Goal: Information Seeking & Learning: Check status

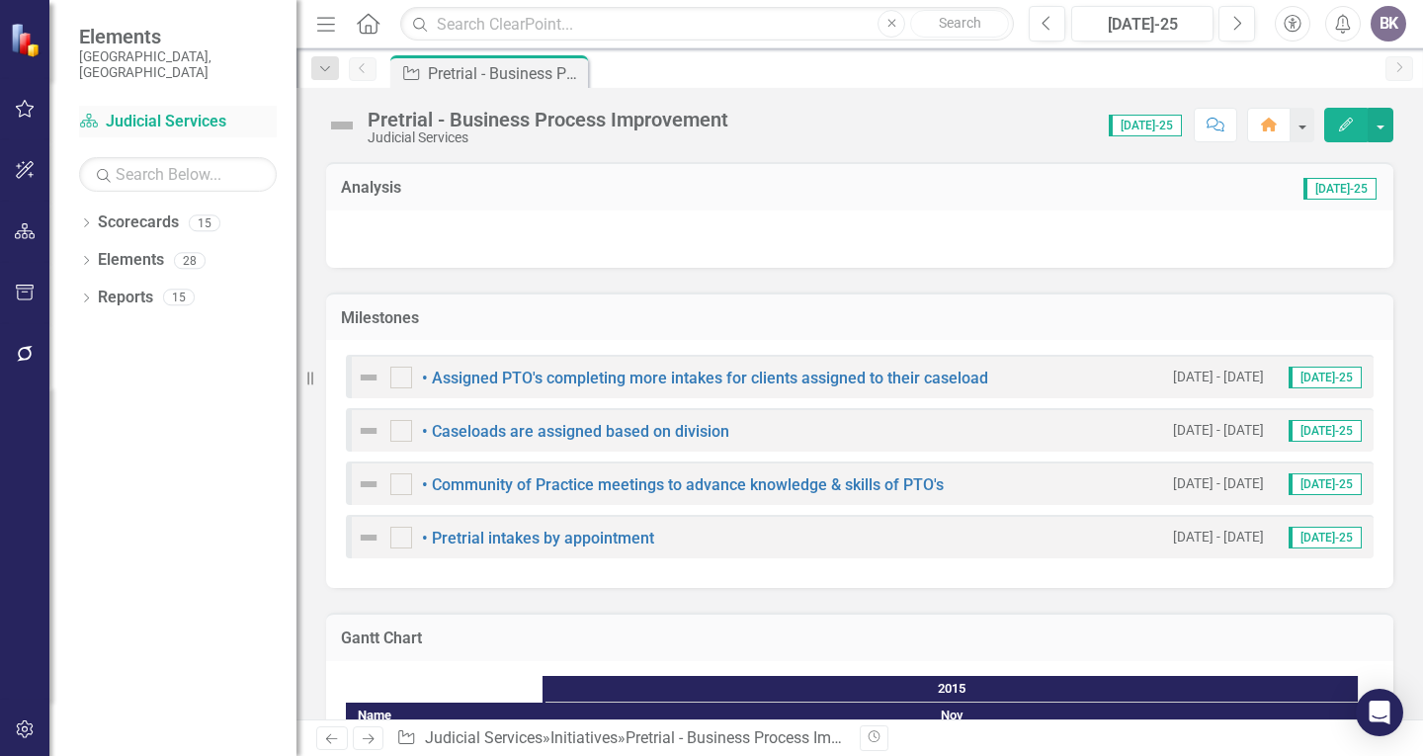
click at [153, 111] on link "Scorecard Judicial Services" at bounding box center [178, 122] width 198 height 23
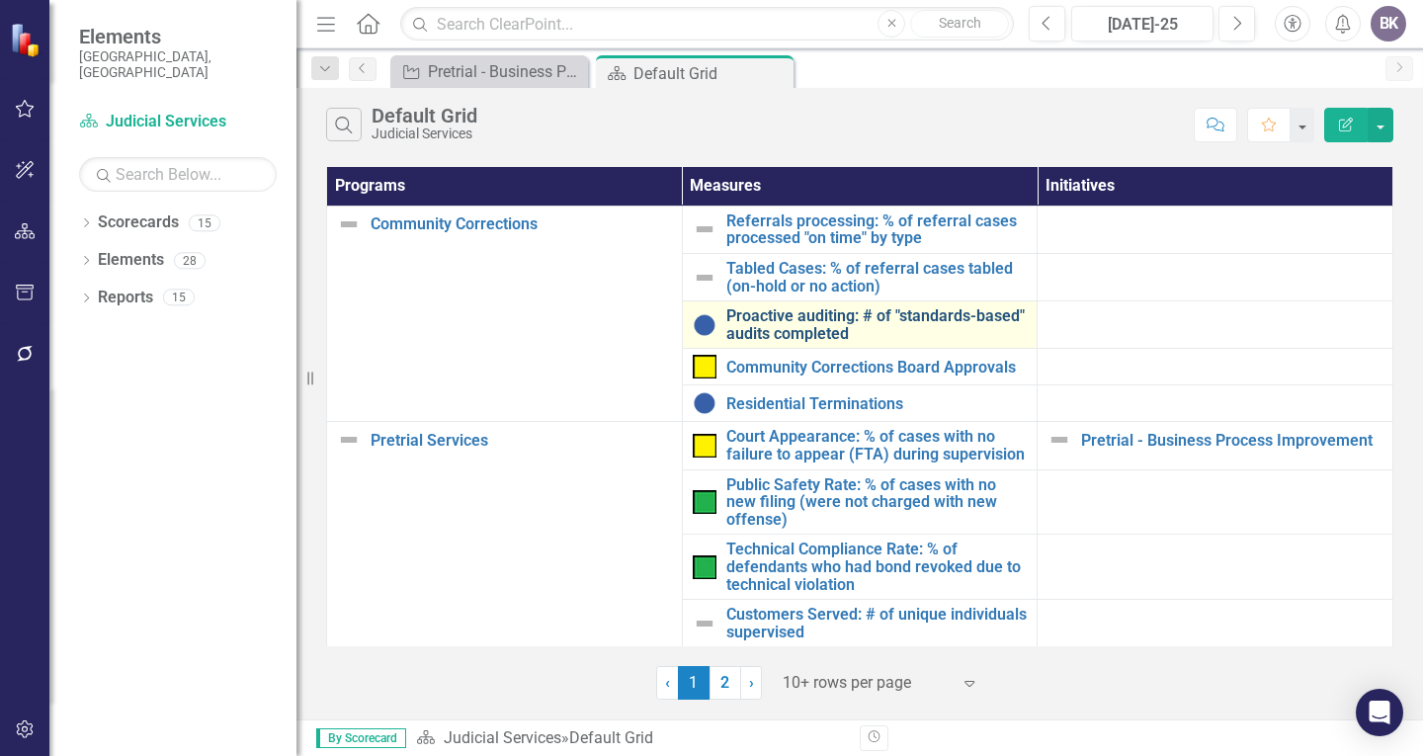
click at [747, 323] on link "Proactive auditing: # of "standards-based" audits completed" at bounding box center [878, 324] width 302 height 35
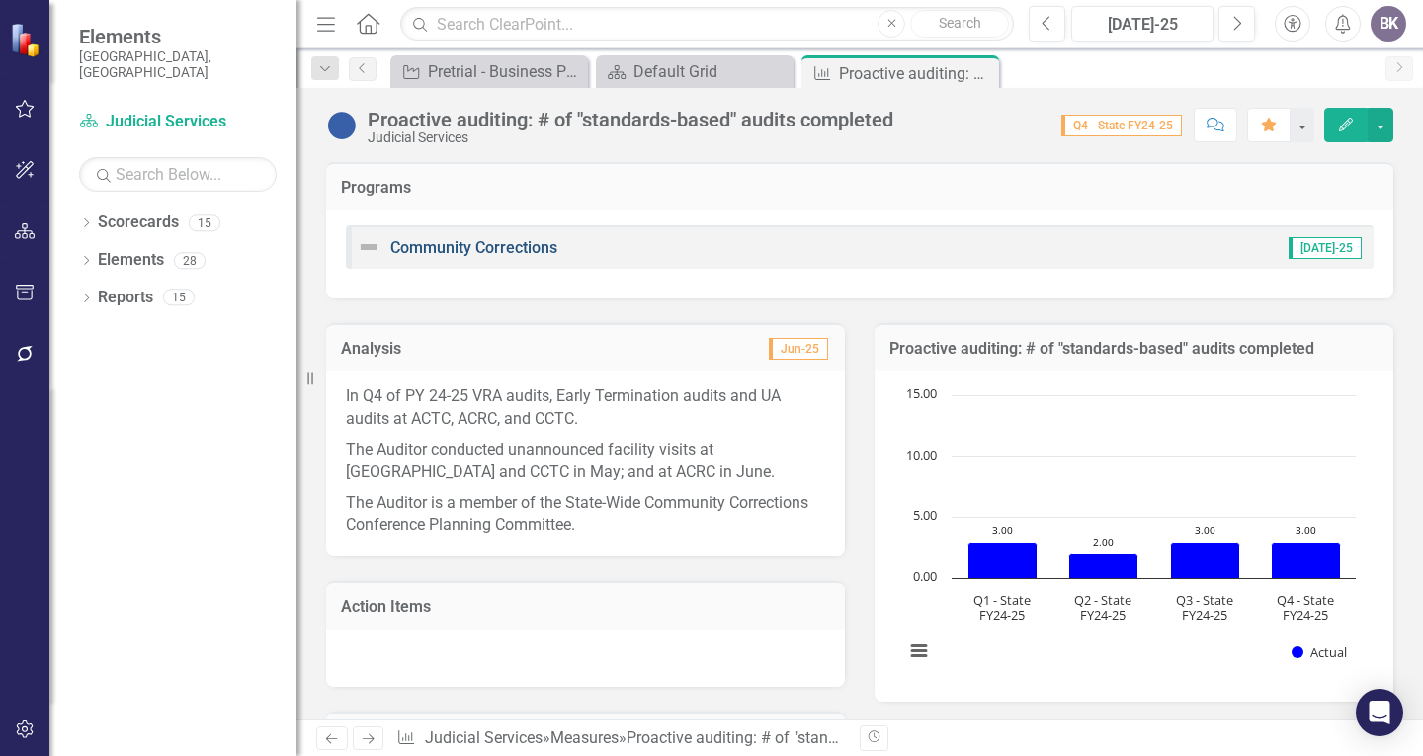
click at [489, 241] on link "Community Corrections" at bounding box center [473, 247] width 167 height 19
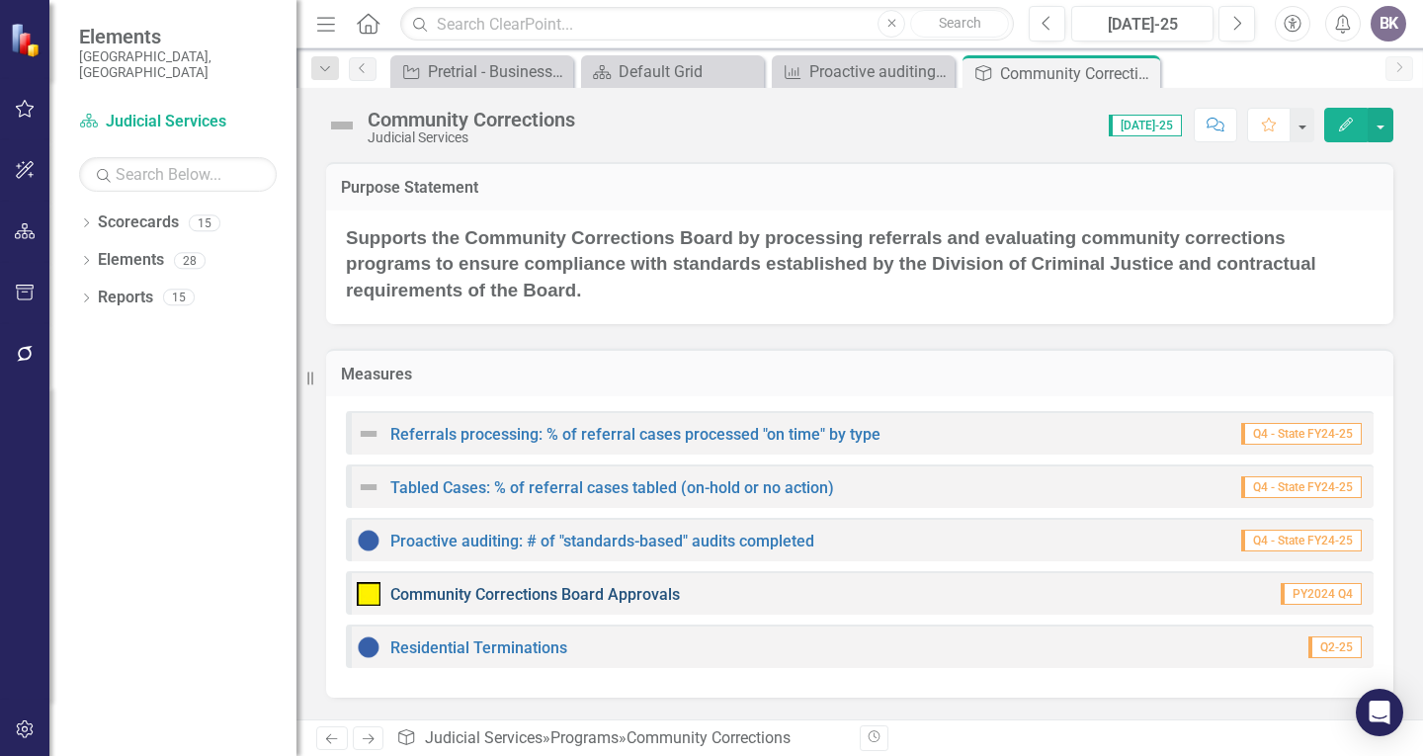
click at [484, 592] on link "Community Corrections Board Approvals" at bounding box center [535, 594] width 290 height 19
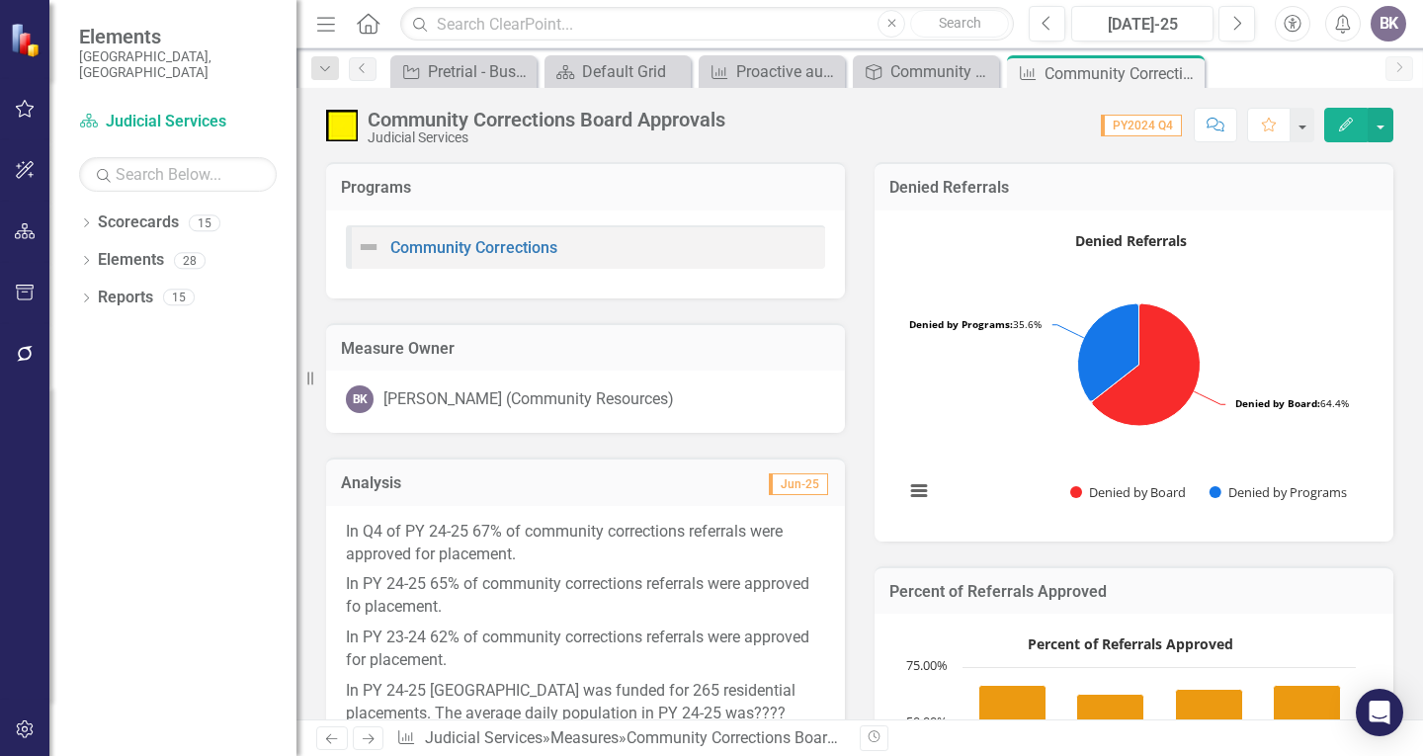
scroll to position [99, 0]
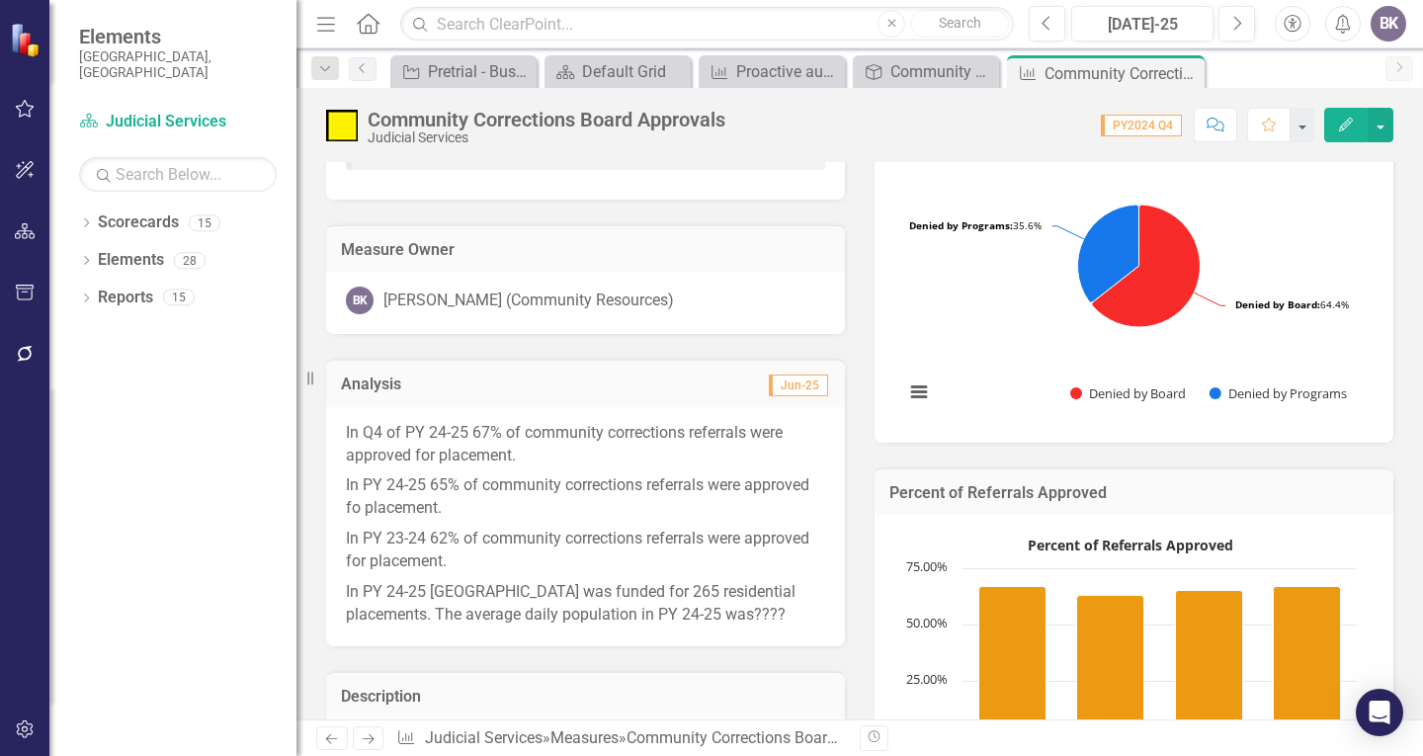
drag, startPoint x: 823, startPoint y: 595, endPoint x: 809, endPoint y: 604, distance: 17.3
click at [820, 596] on div "In Q4 of PY 24-25 67% of community corrections referrals were approved for plac…" at bounding box center [585, 526] width 519 height 239
click at [704, 572] on p "In PY 23-24 62% of community corrections referrals were approved for placement." at bounding box center [585, 550] width 479 height 53
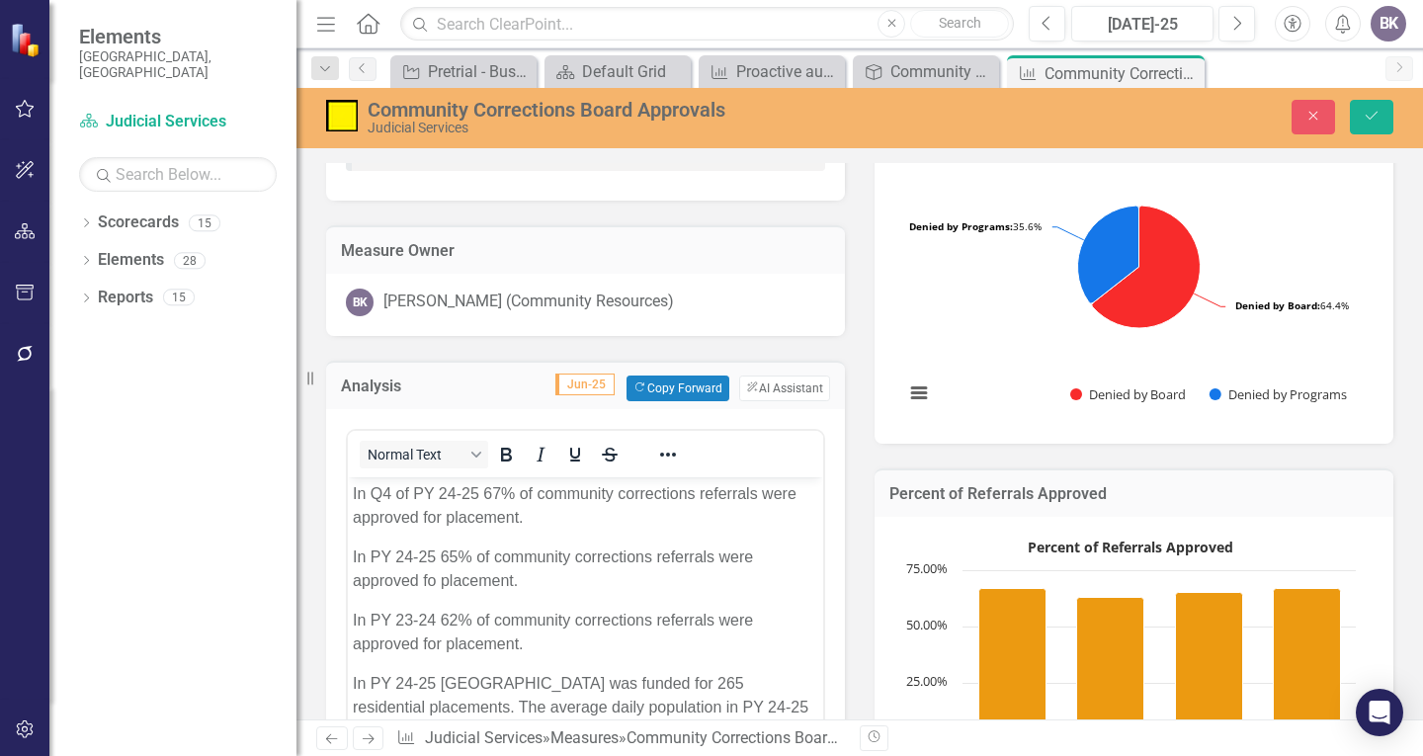
scroll to position [198, 0]
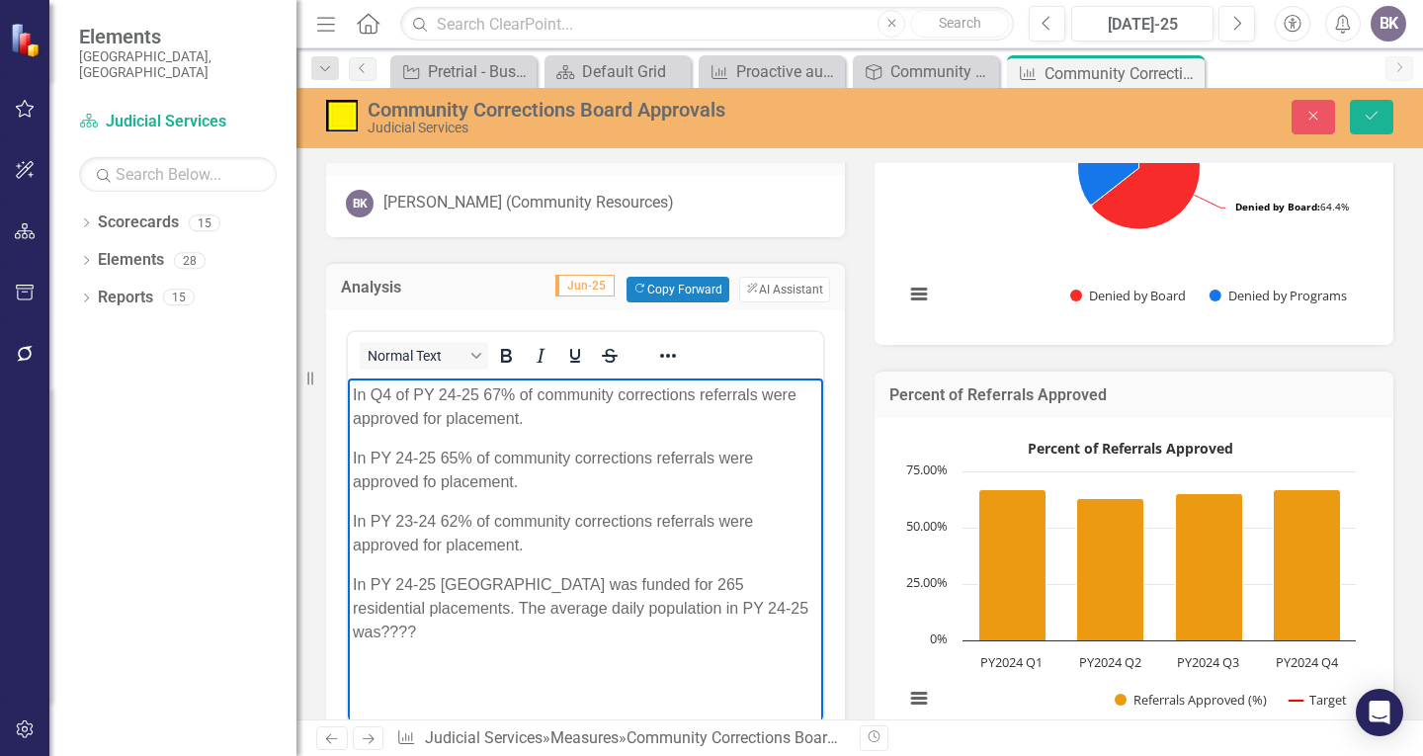
click at [800, 608] on p "In PY 24-25 [GEOGRAPHIC_DATA] was funded for 265 residential placements. The av…" at bounding box center [586, 607] width 466 height 71
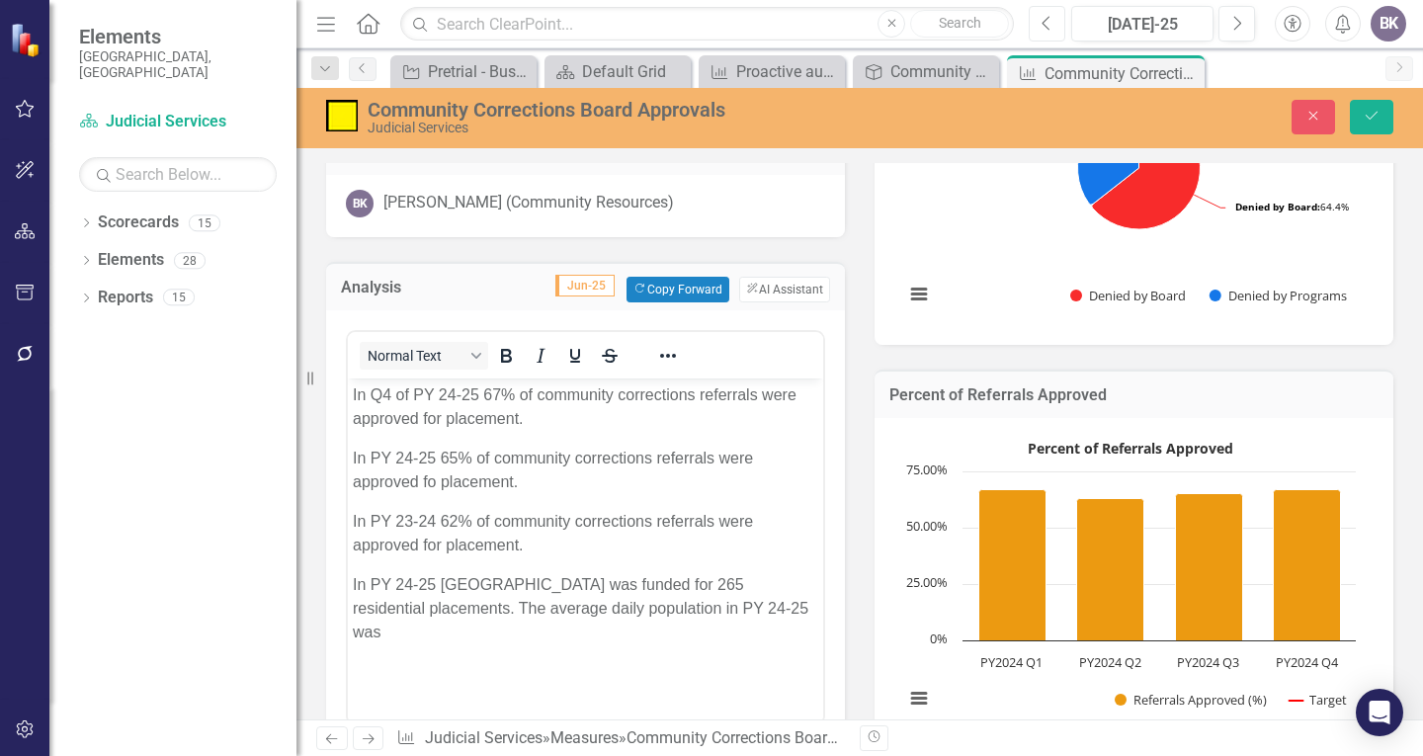
click at [1040, 20] on button "Previous" at bounding box center [1047, 24] width 37 height 36
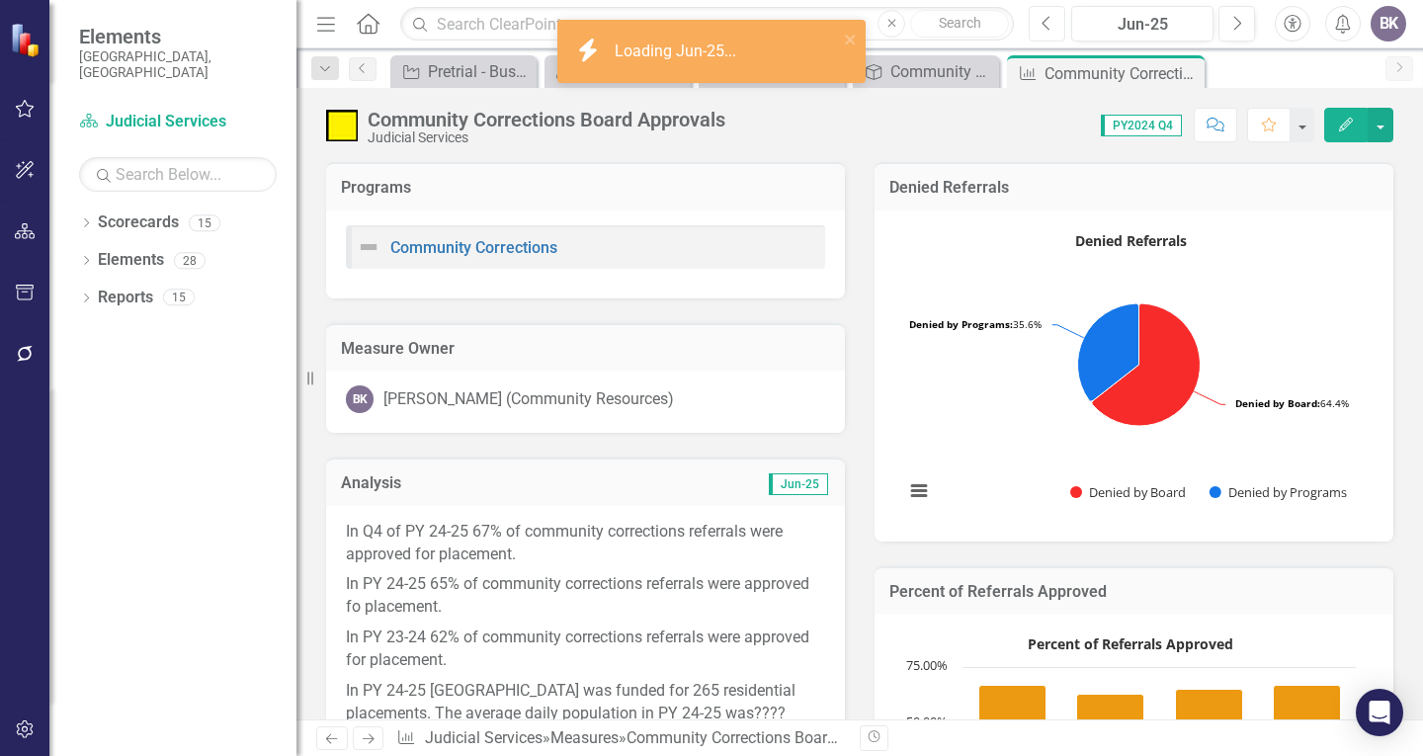
click at [1039, 26] on button "Previous" at bounding box center [1047, 24] width 37 height 36
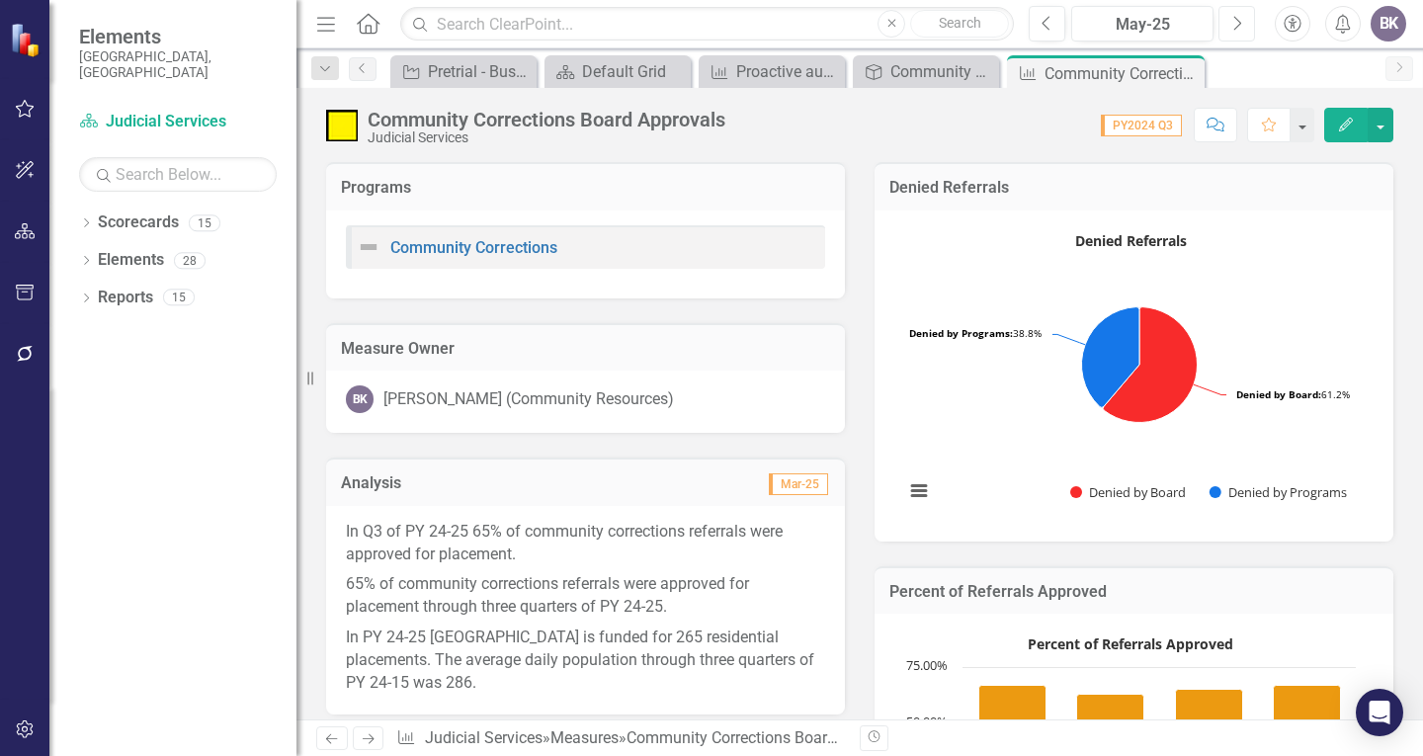
click at [1241, 21] on icon "Next" at bounding box center [1237, 24] width 11 height 18
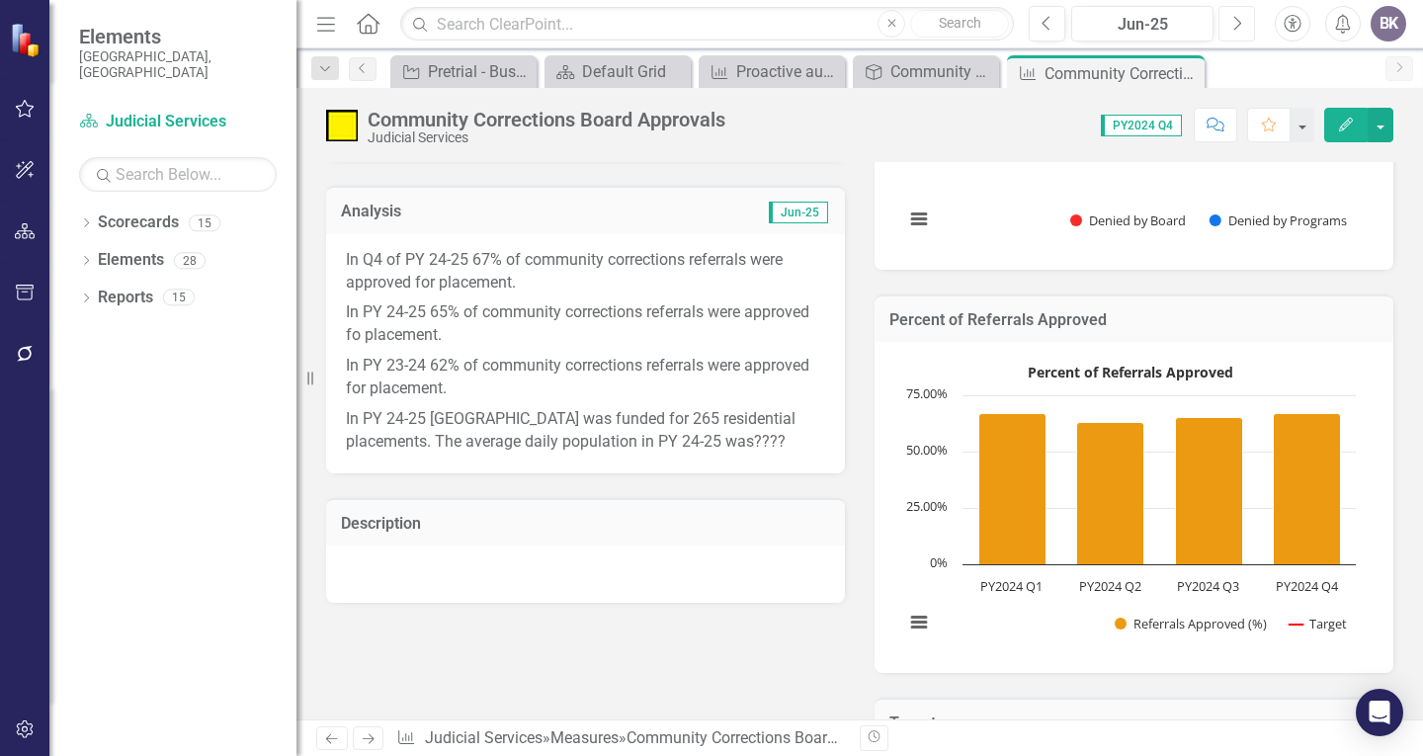
scroll to position [297, 0]
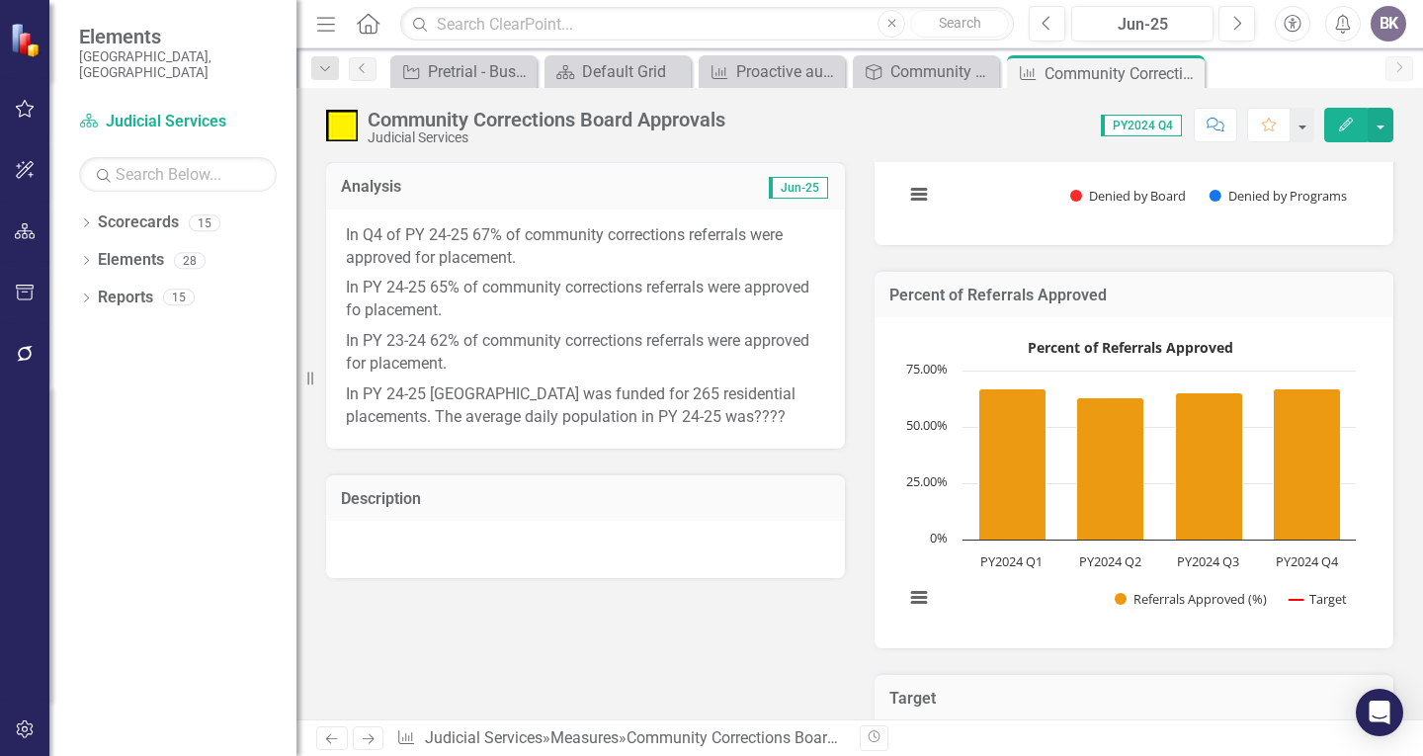
click at [799, 418] on p "In PY 24-25 [GEOGRAPHIC_DATA] was funded for 265 residential placements. The av…" at bounding box center [585, 404] width 479 height 49
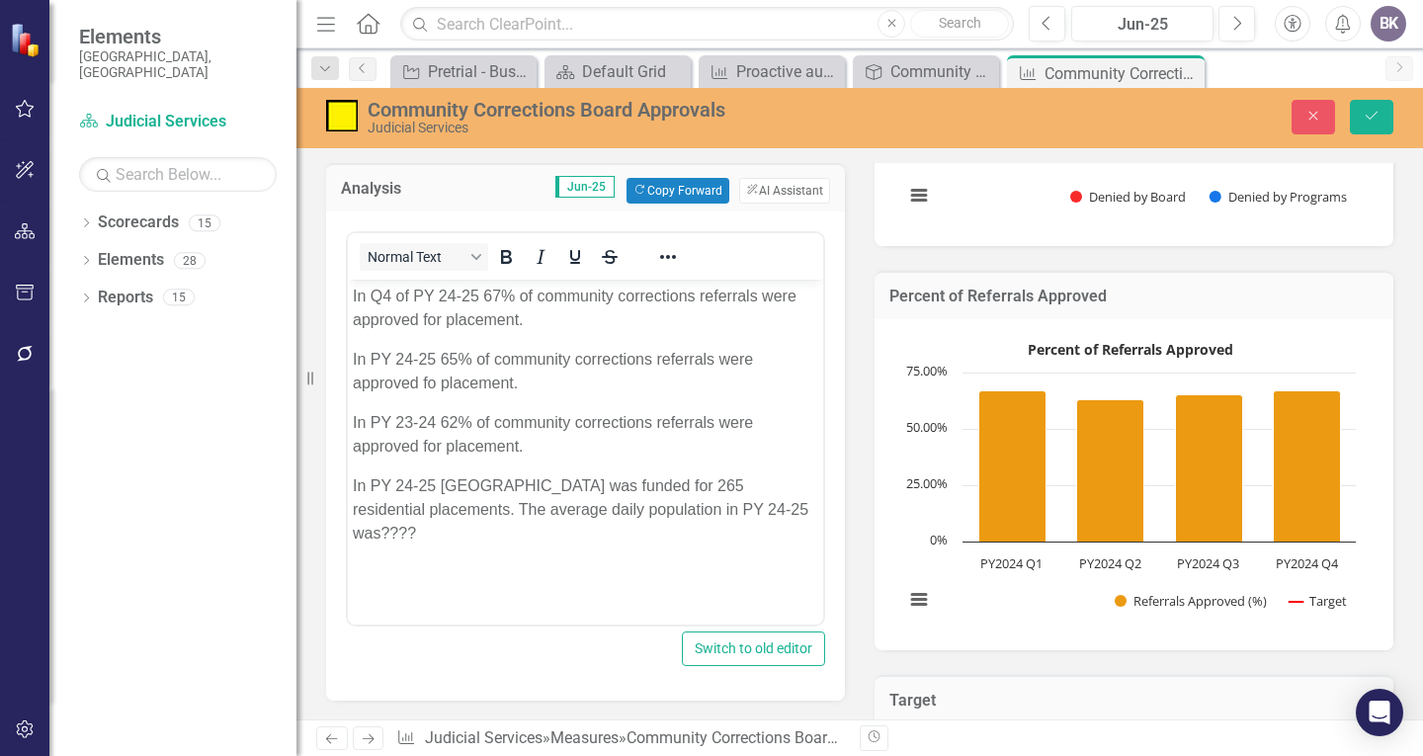
scroll to position [0, 0]
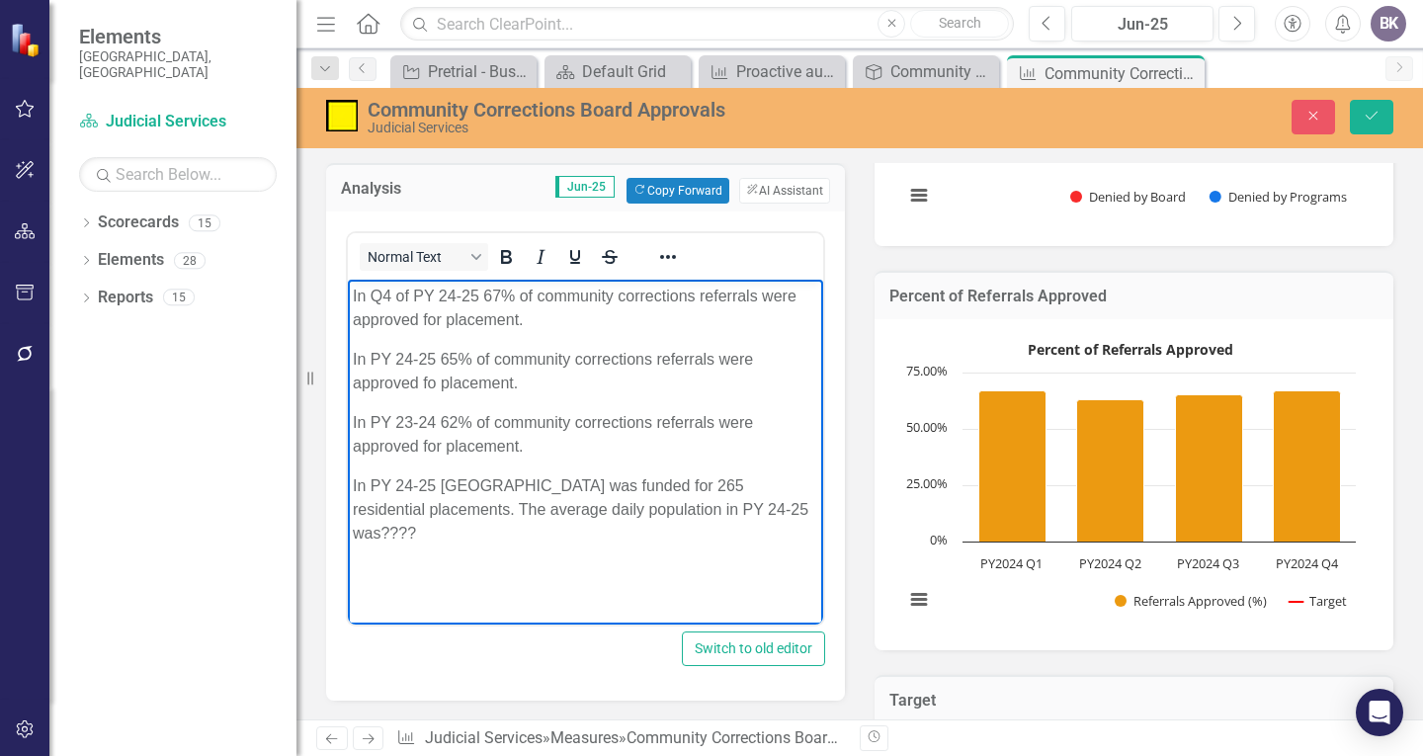
click at [809, 503] on p "In PY 24-25 [GEOGRAPHIC_DATA] was funded for 265 residential placements. The av…" at bounding box center [586, 509] width 466 height 71
click at [432, 381] on p "In PY 24-25 65% of community corrections referrals were approved fo placement." at bounding box center [586, 370] width 466 height 47
click at [780, 510] on p "In PY 24-25 [GEOGRAPHIC_DATA] was funded for 265 residential placements. The av…" at bounding box center [586, 509] width 466 height 71
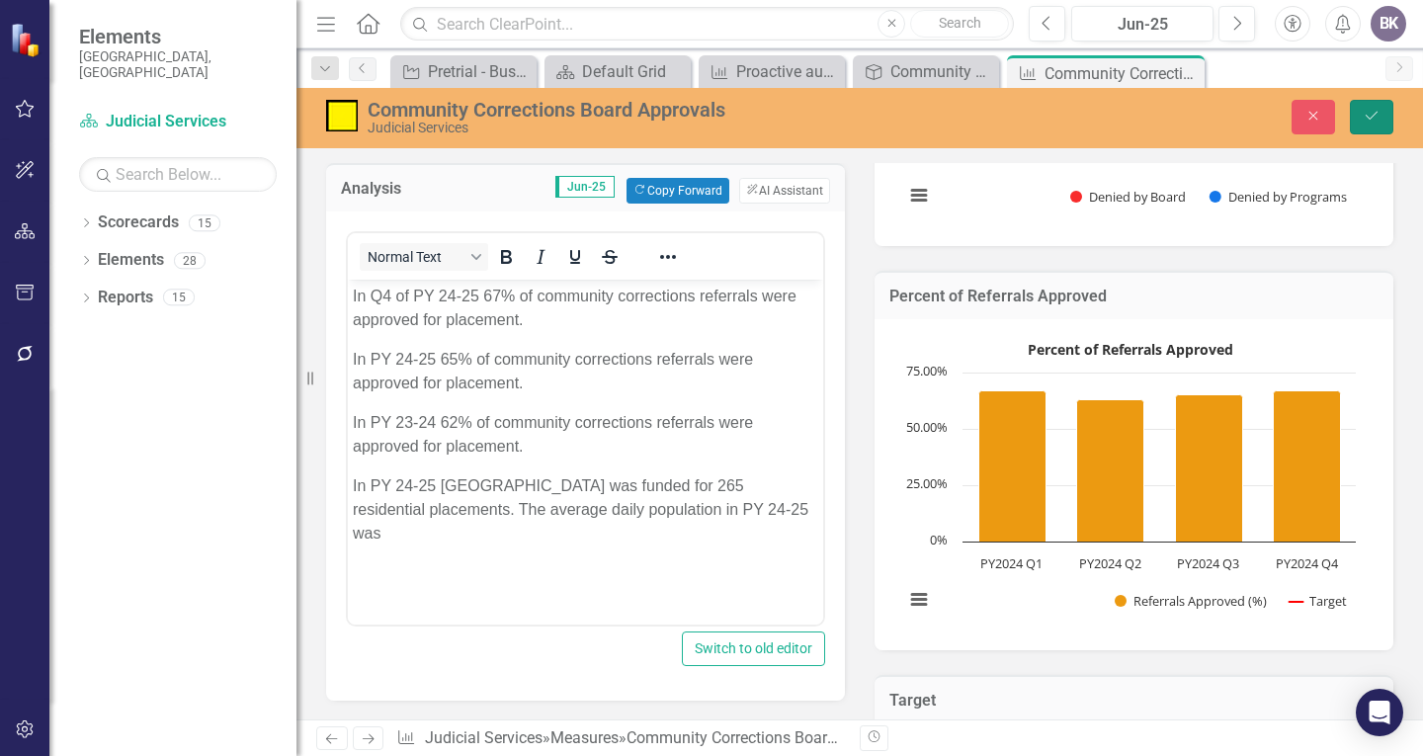
click at [1368, 120] on icon "Save" at bounding box center [1372, 116] width 18 height 14
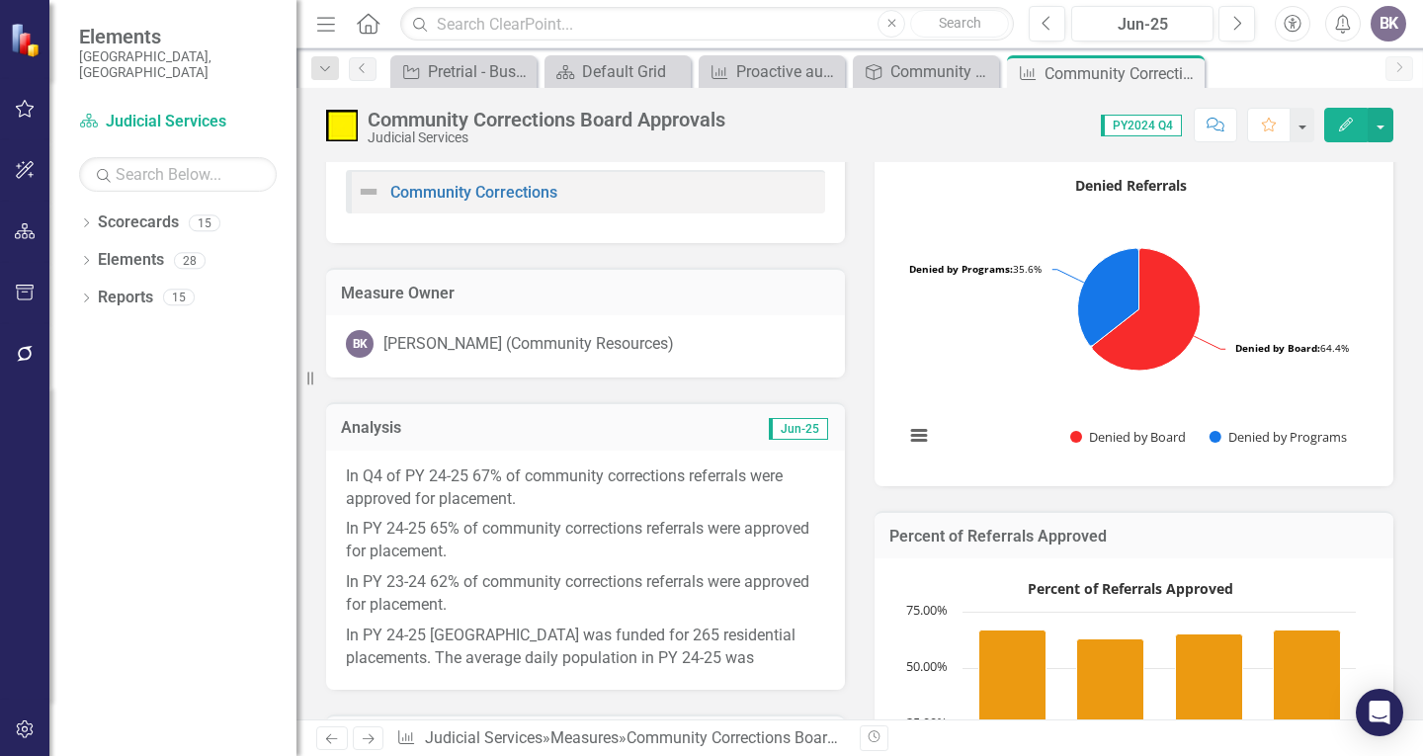
scroll to position [198, 0]
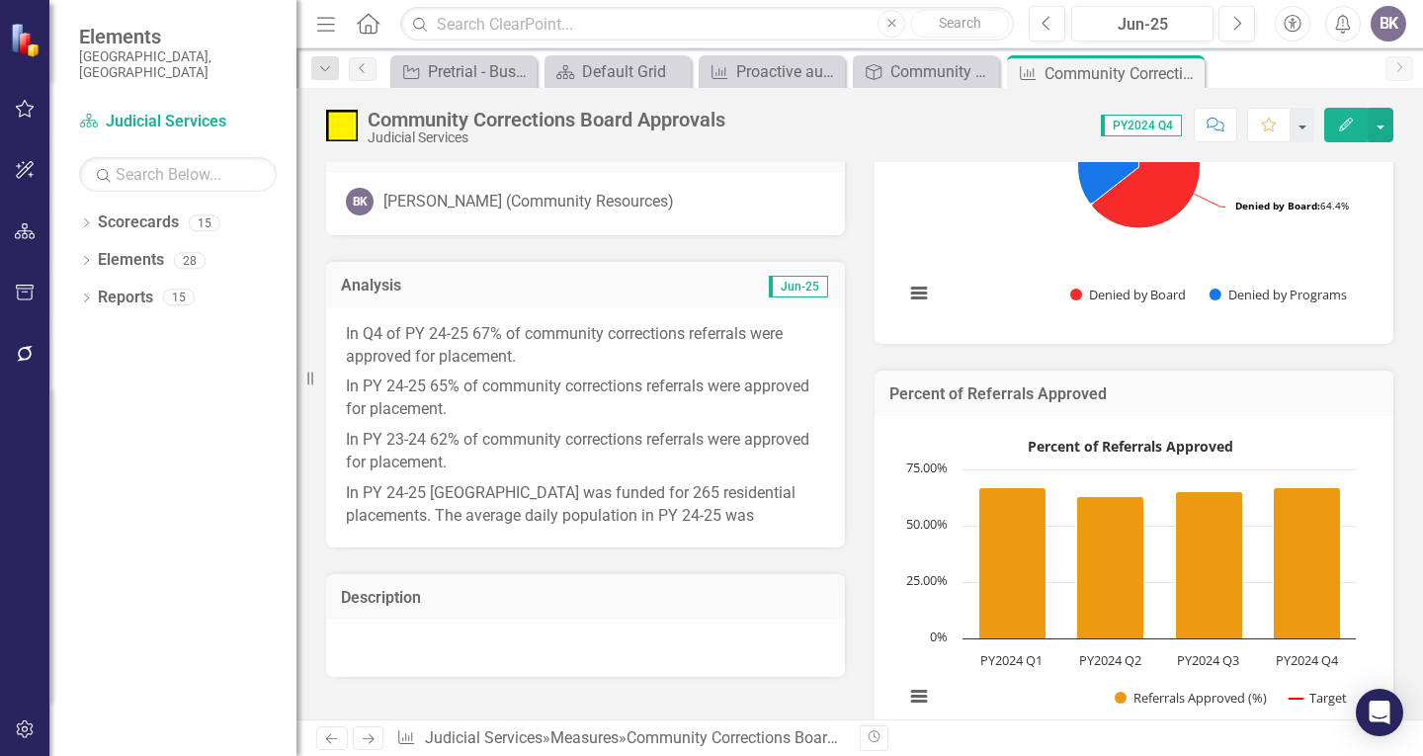
click at [725, 505] on p "In PY 24-25 [GEOGRAPHIC_DATA] was funded for 265 residential placements. The av…" at bounding box center [585, 502] width 479 height 49
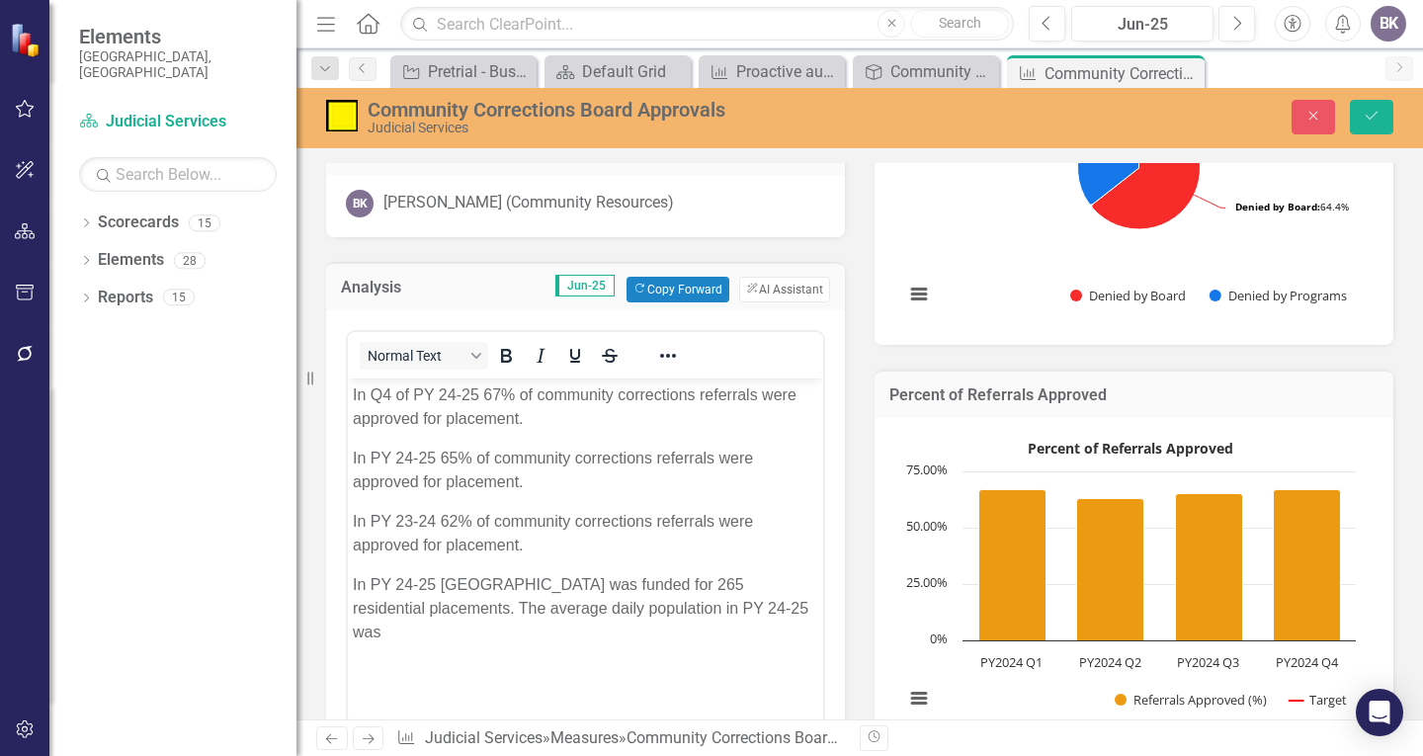
scroll to position [0, 0]
click at [780, 611] on p "In PY 24-25 [GEOGRAPHIC_DATA] was funded for 265 residential placements. The av…" at bounding box center [586, 607] width 466 height 71
click at [1374, 107] on button "Save" at bounding box center [1371, 117] width 43 height 35
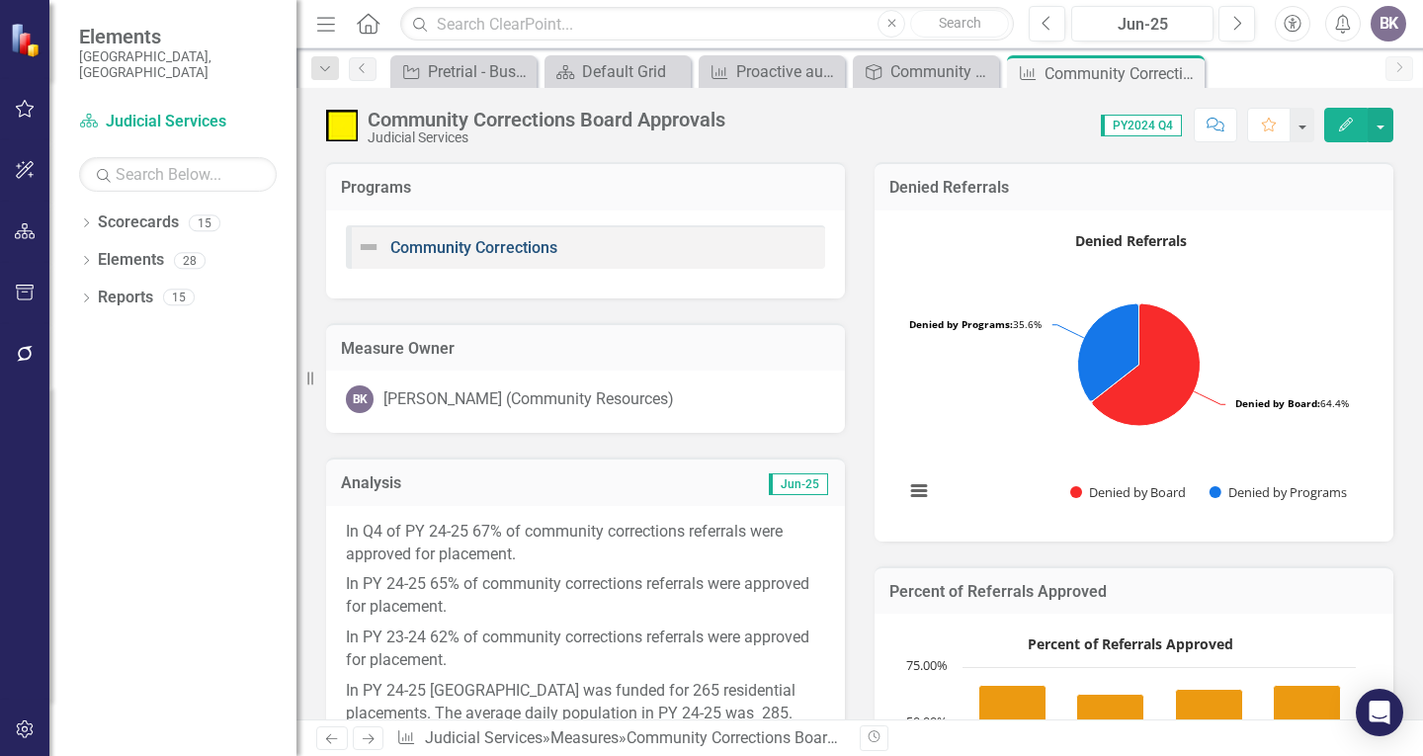
click at [490, 241] on link "Community Corrections" at bounding box center [473, 247] width 167 height 19
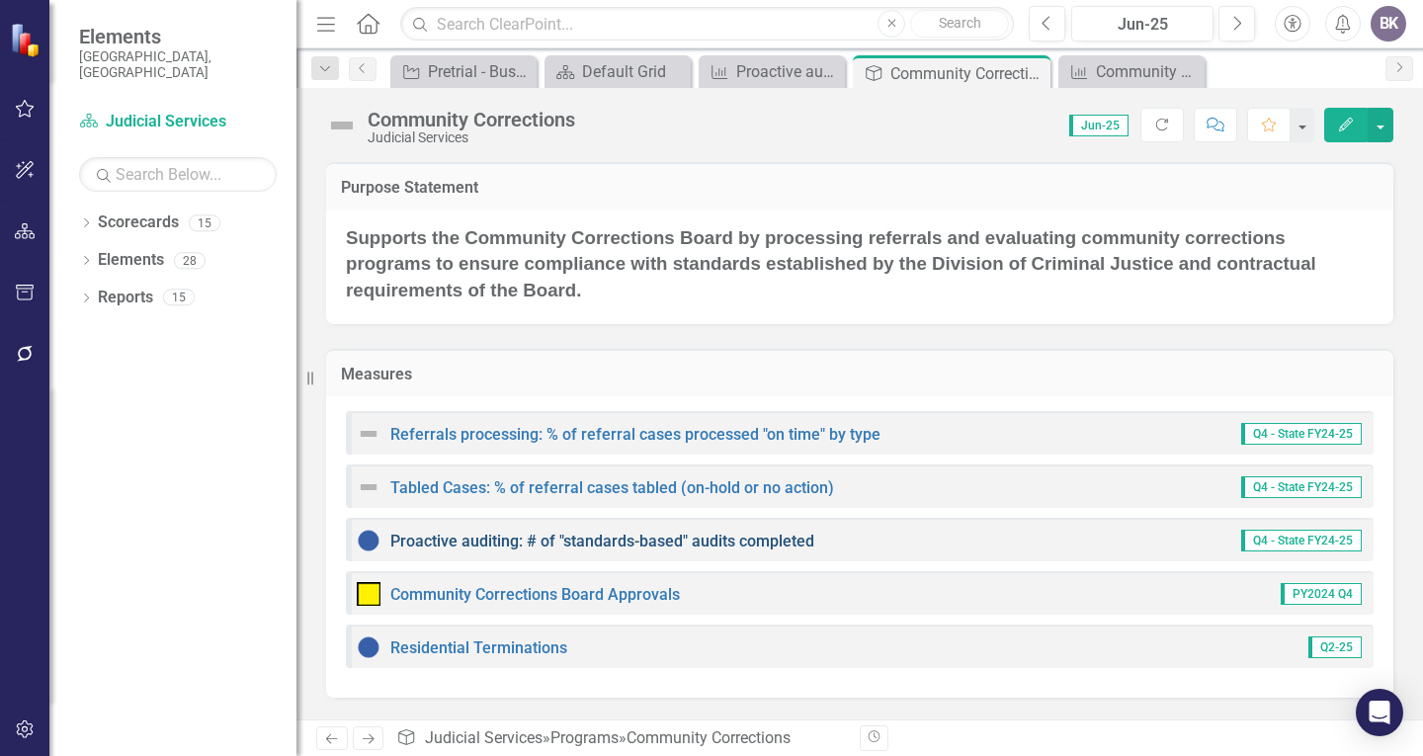
click at [488, 544] on link "Proactive auditing: # of "standards-based" audits completed" at bounding box center [602, 541] width 424 height 19
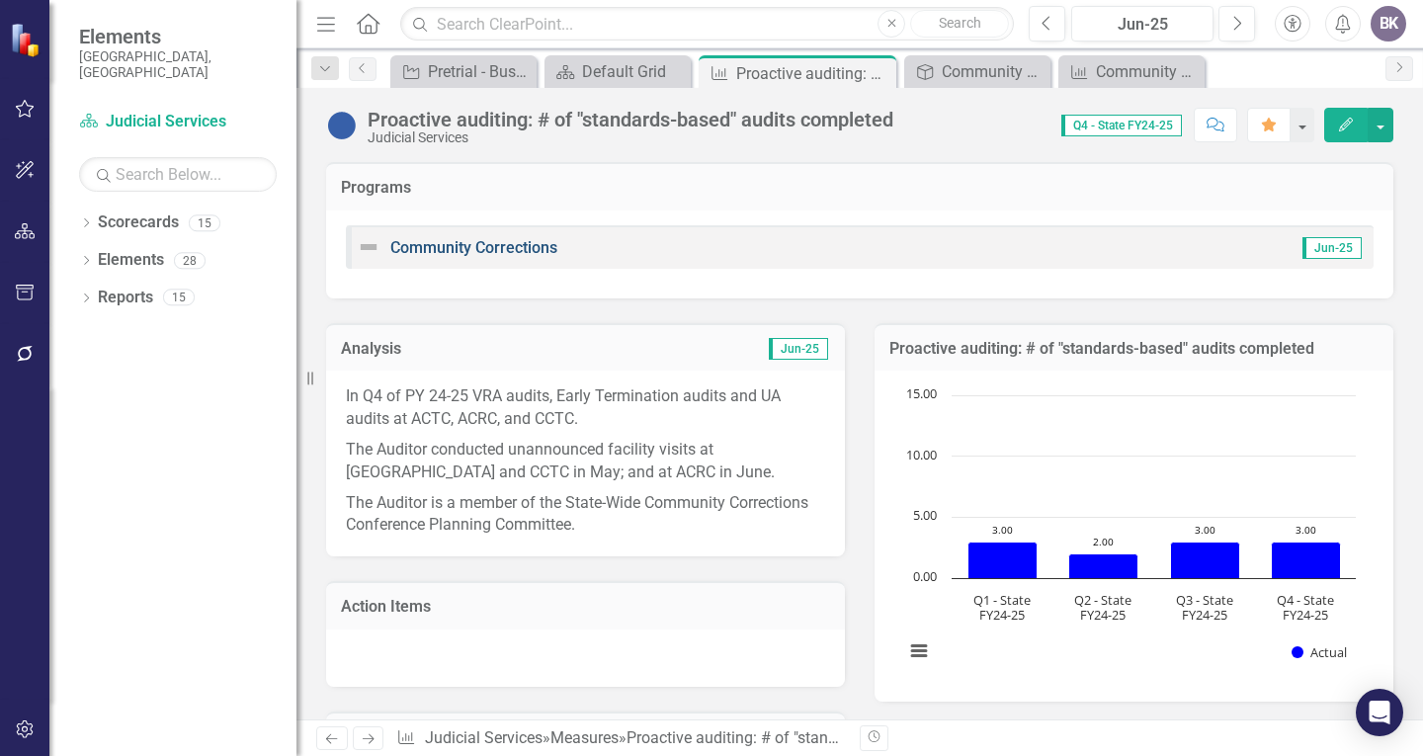
click at [466, 240] on link "Community Corrections" at bounding box center [473, 247] width 167 height 19
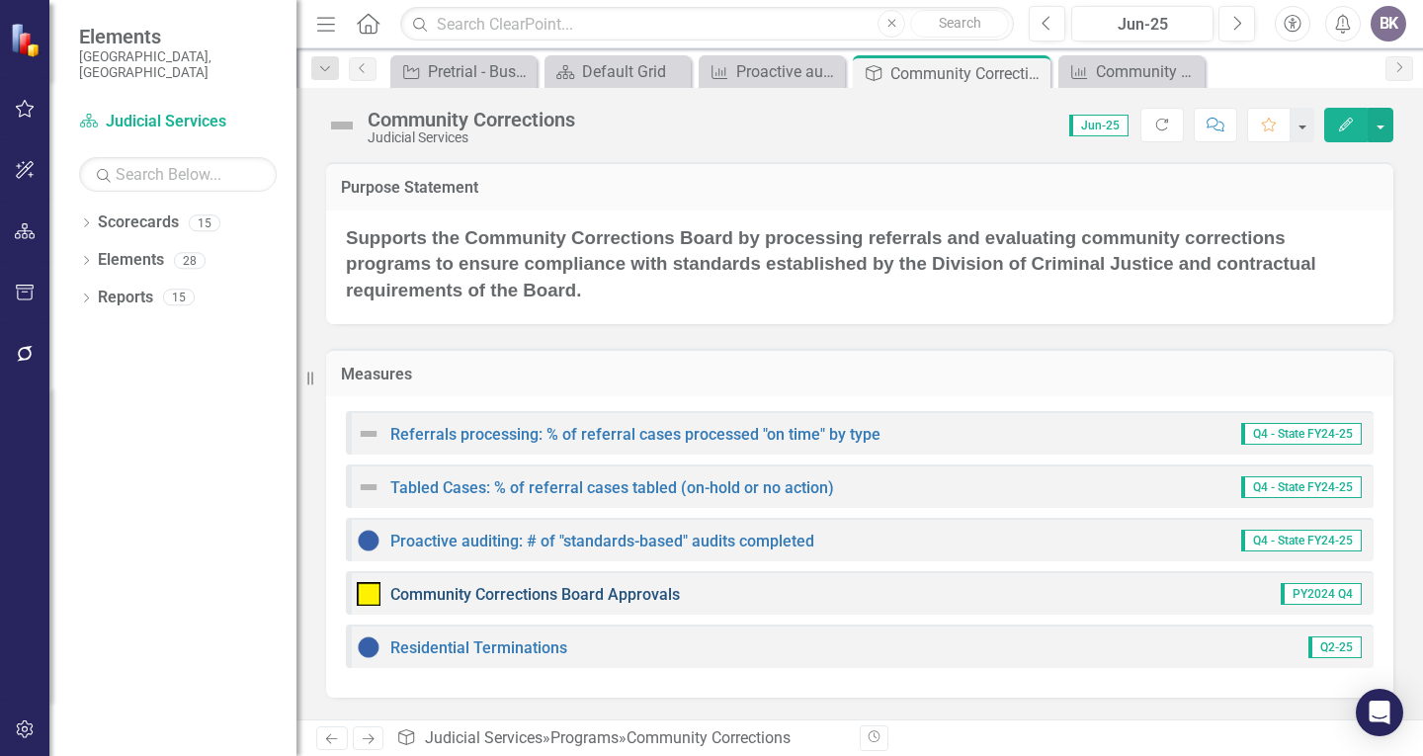
click at [464, 594] on link "Community Corrections Board Approvals" at bounding box center [535, 594] width 290 height 19
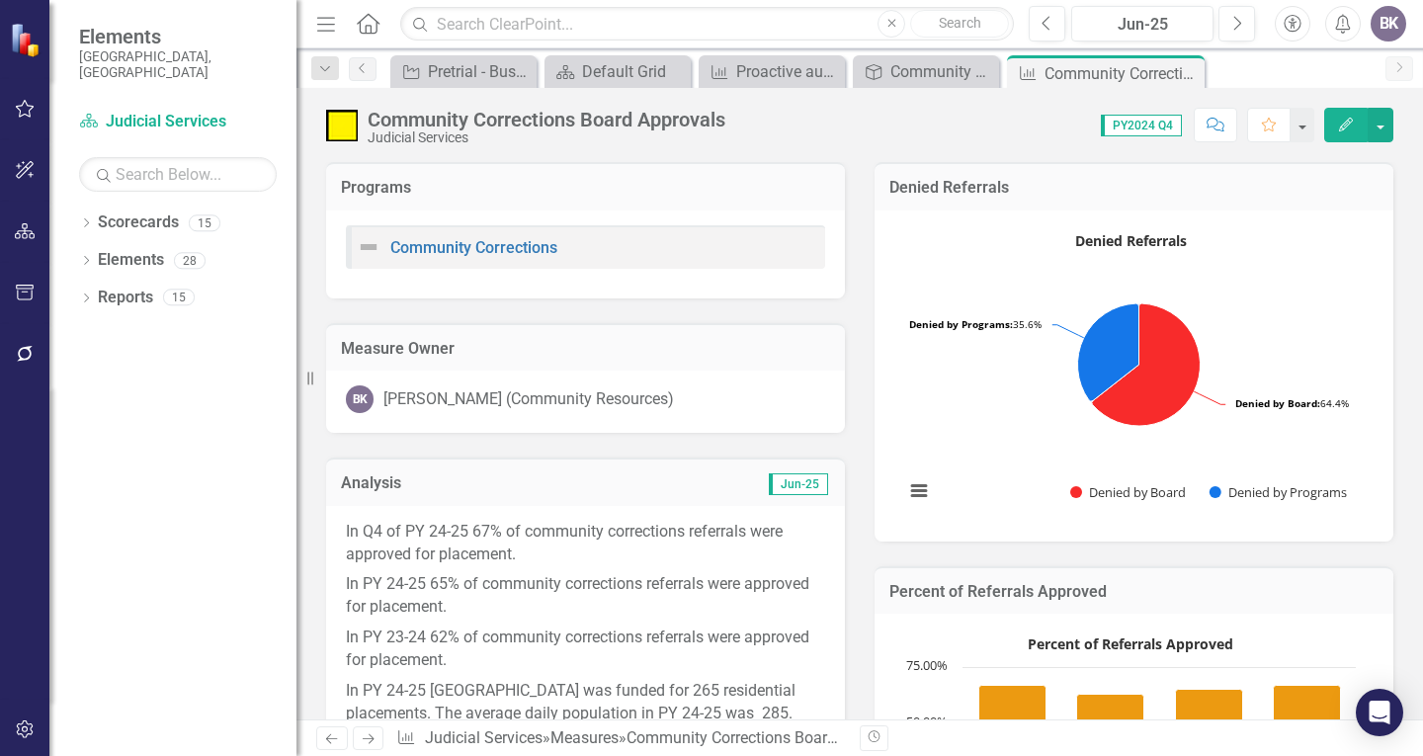
scroll to position [99, 0]
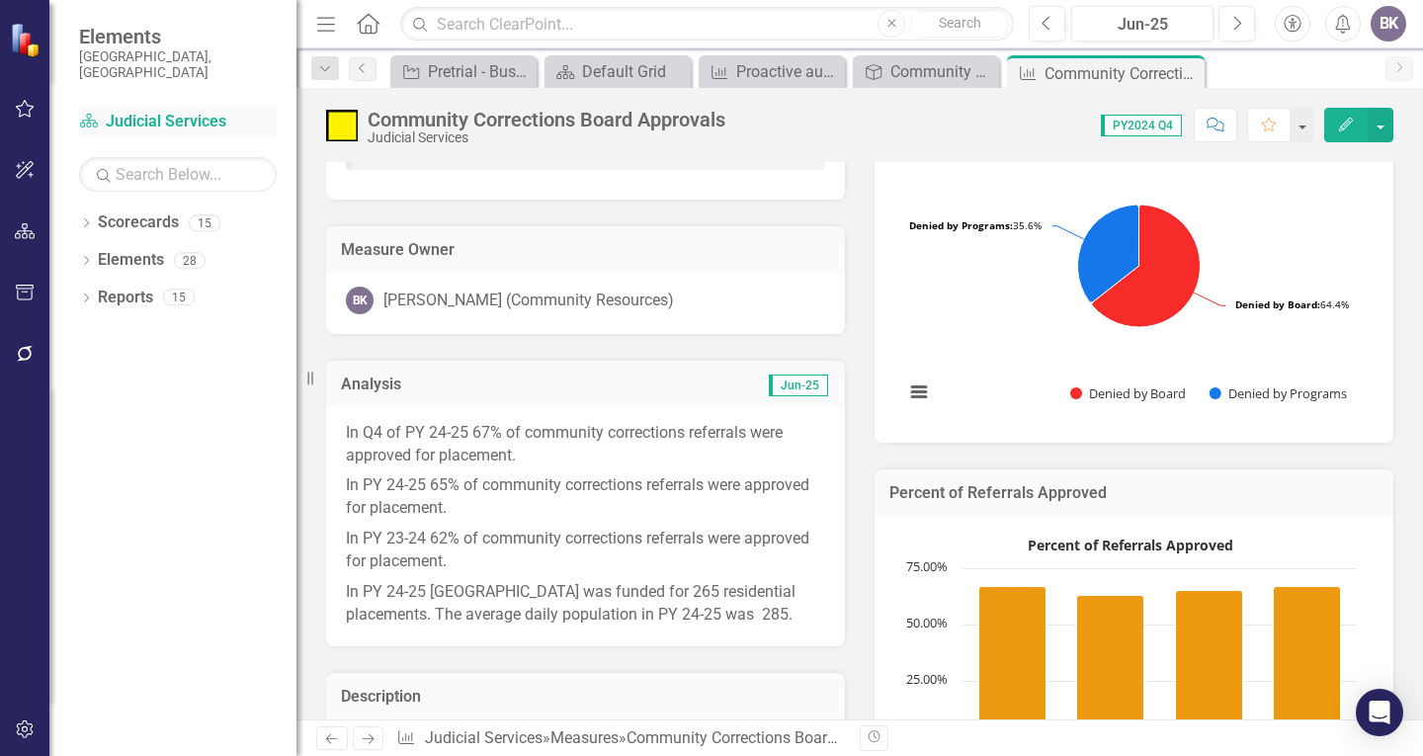
click at [168, 111] on link "Scorecard Judicial Services" at bounding box center [178, 122] width 198 height 23
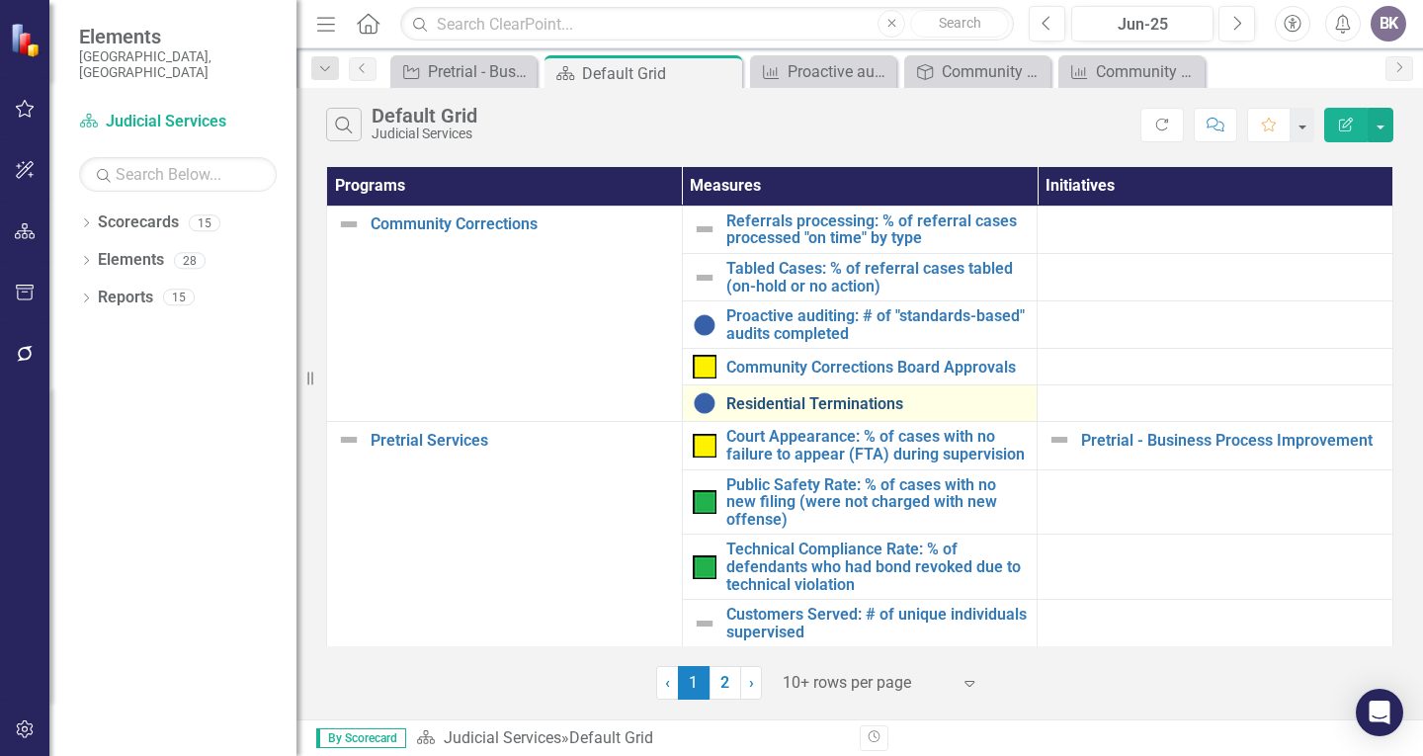
click at [779, 395] on link "Residential Terminations" at bounding box center [878, 404] width 302 height 18
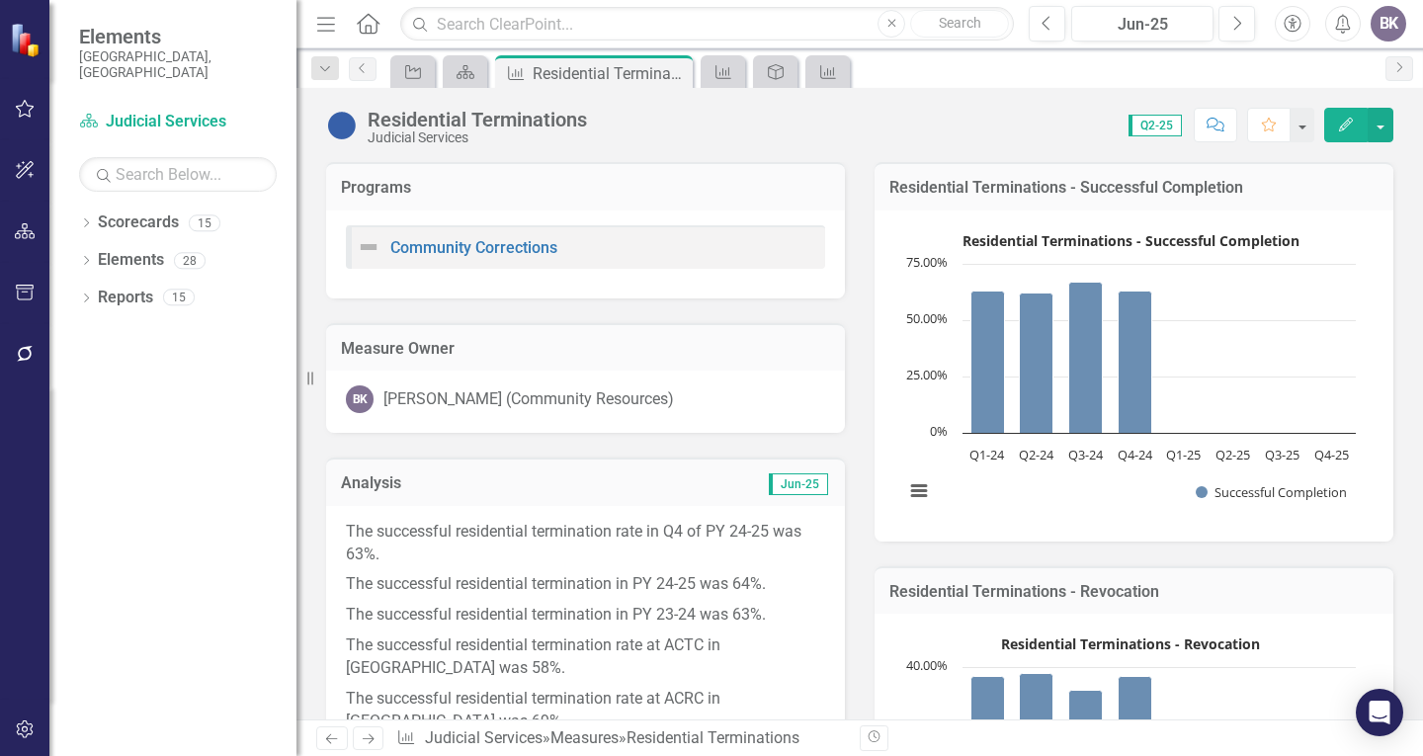
scroll to position [99, 0]
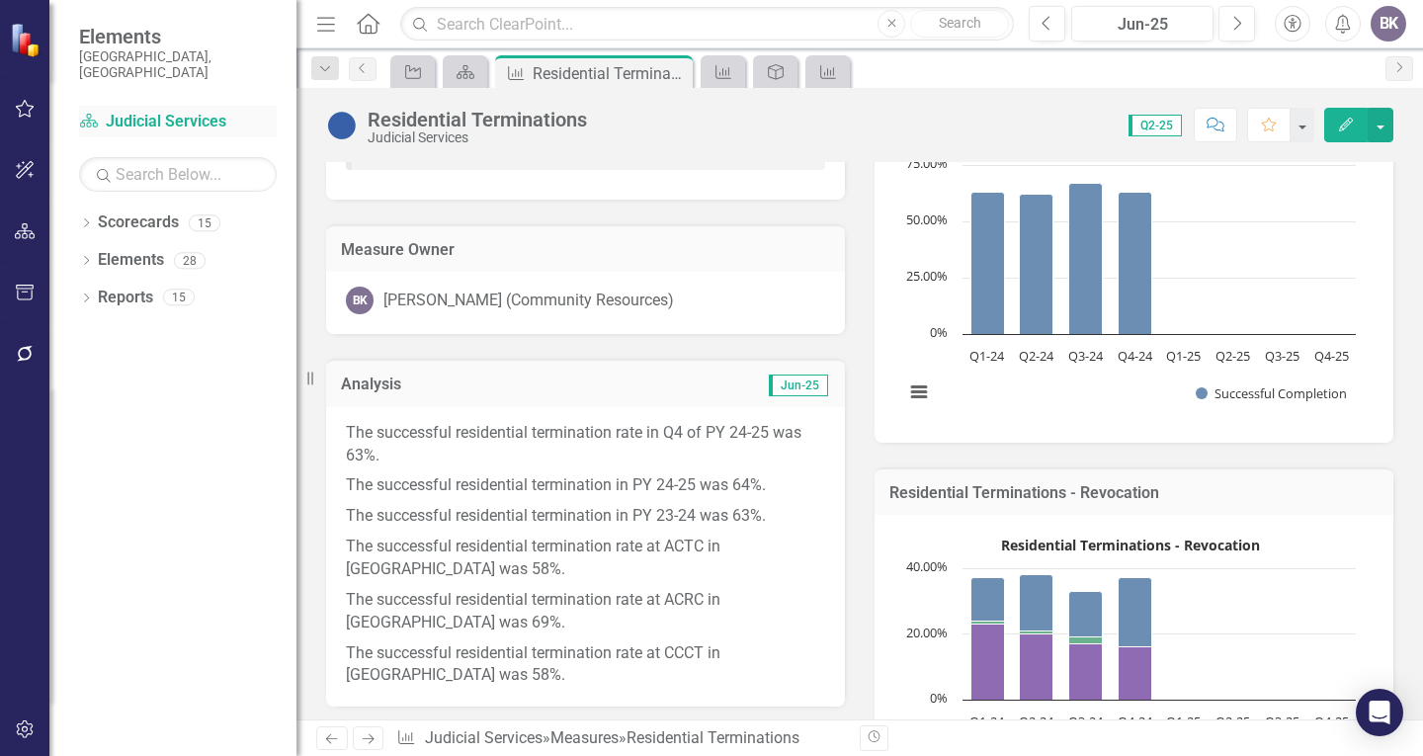
click at [172, 111] on link "Scorecard Judicial Services" at bounding box center [178, 122] width 198 height 23
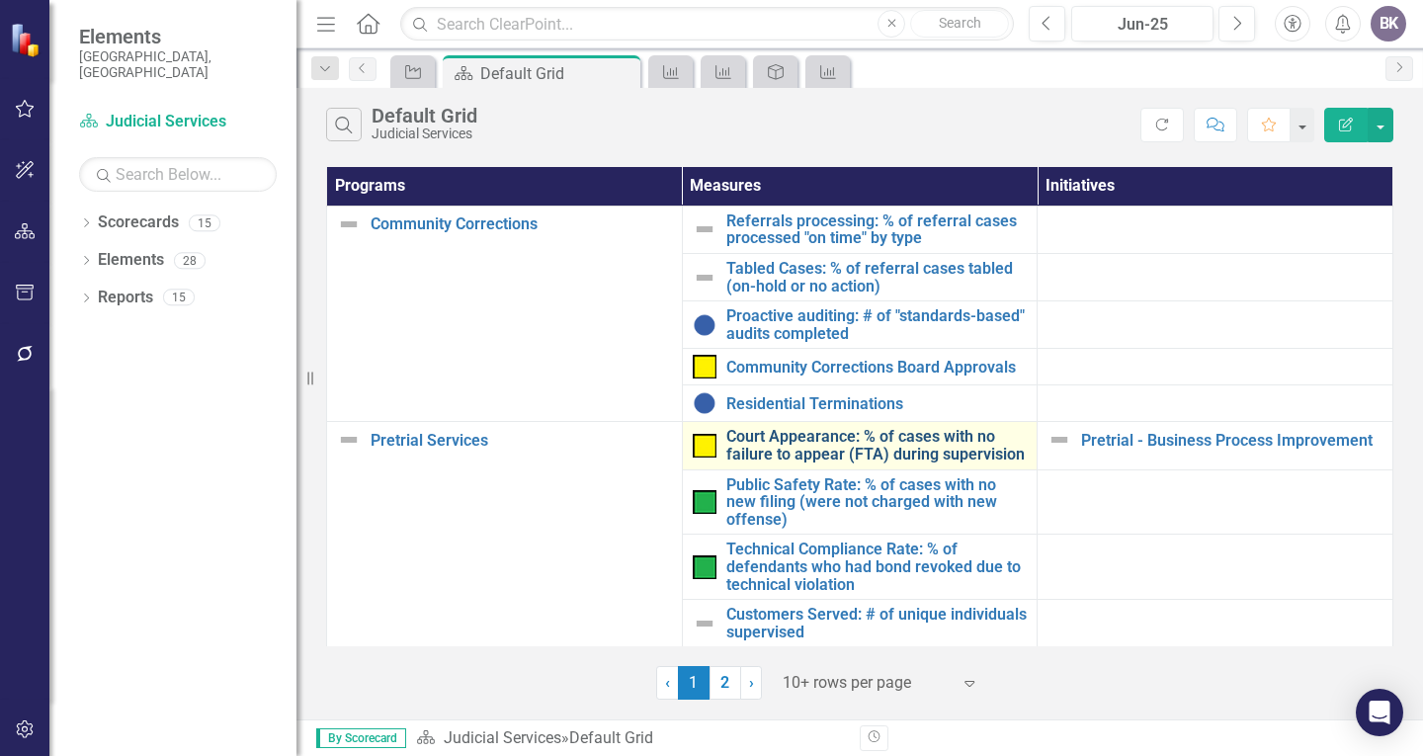
click at [782, 447] on link "Court Appearance: % of cases with no failure to appear (FTA) during supervision" at bounding box center [878, 445] width 302 height 35
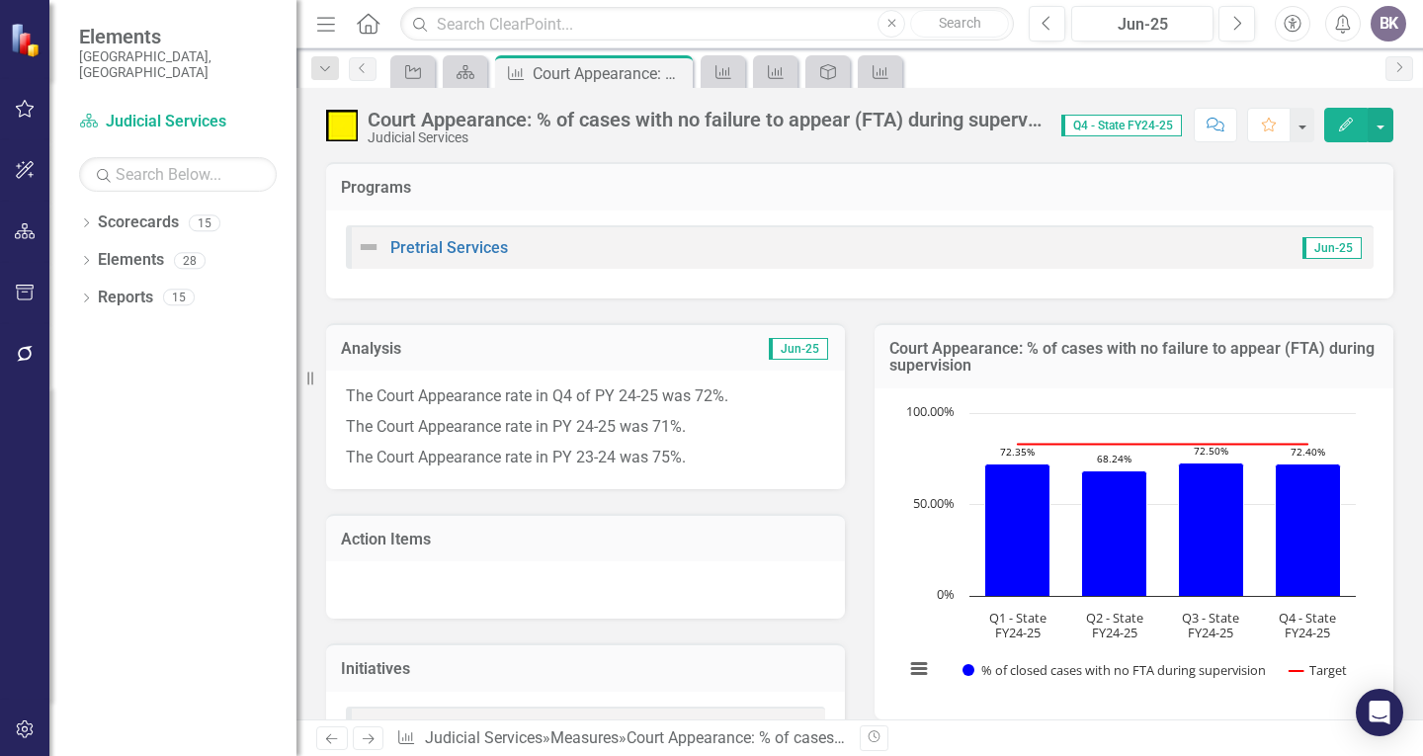
click at [365, 734] on icon "Next" at bounding box center [368, 739] width 17 height 13
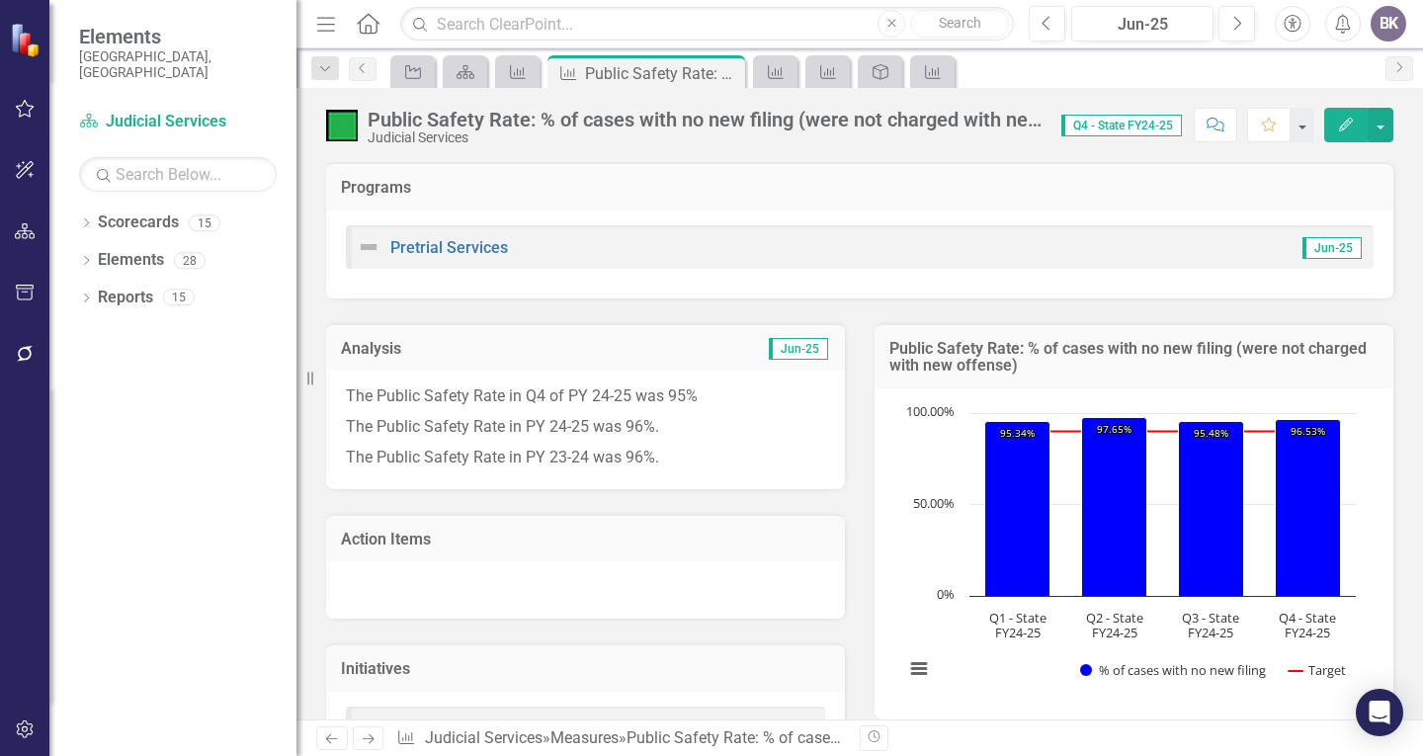
click at [366, 739] on icon at bounding box center [369, 739] width 12 height 10
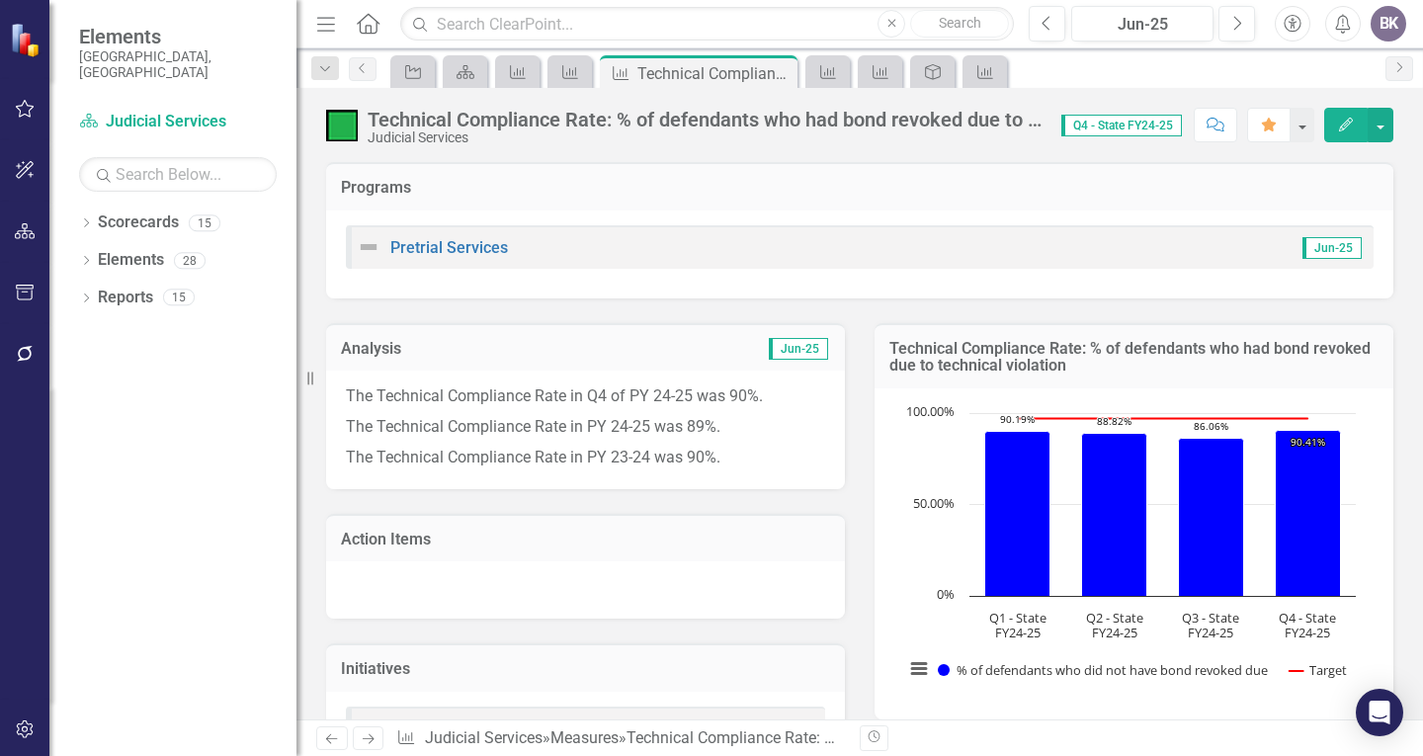
click at [374, 738] on icon at bounding box center [369, 739] width 12 height 10
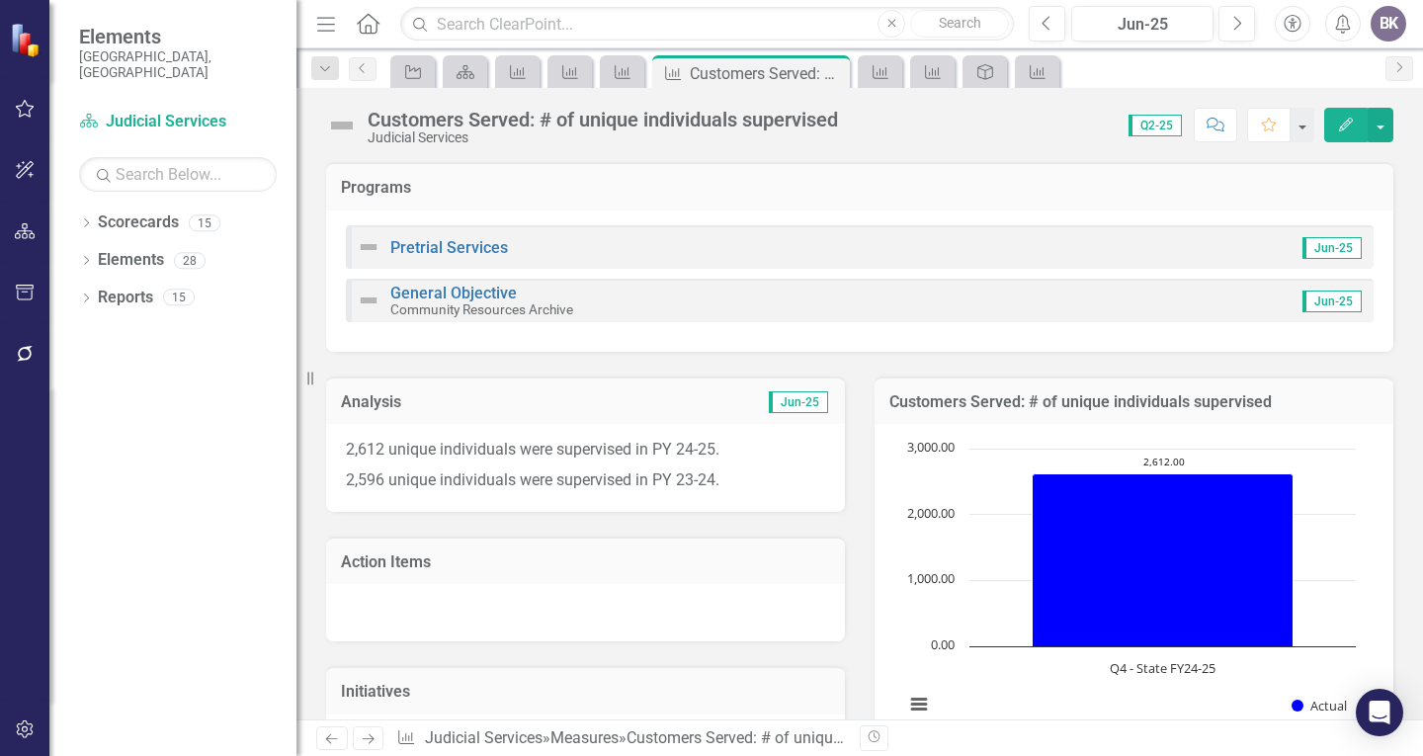
click at [371, 742] on icon at bounding box center [369, 739] width 12 height 10
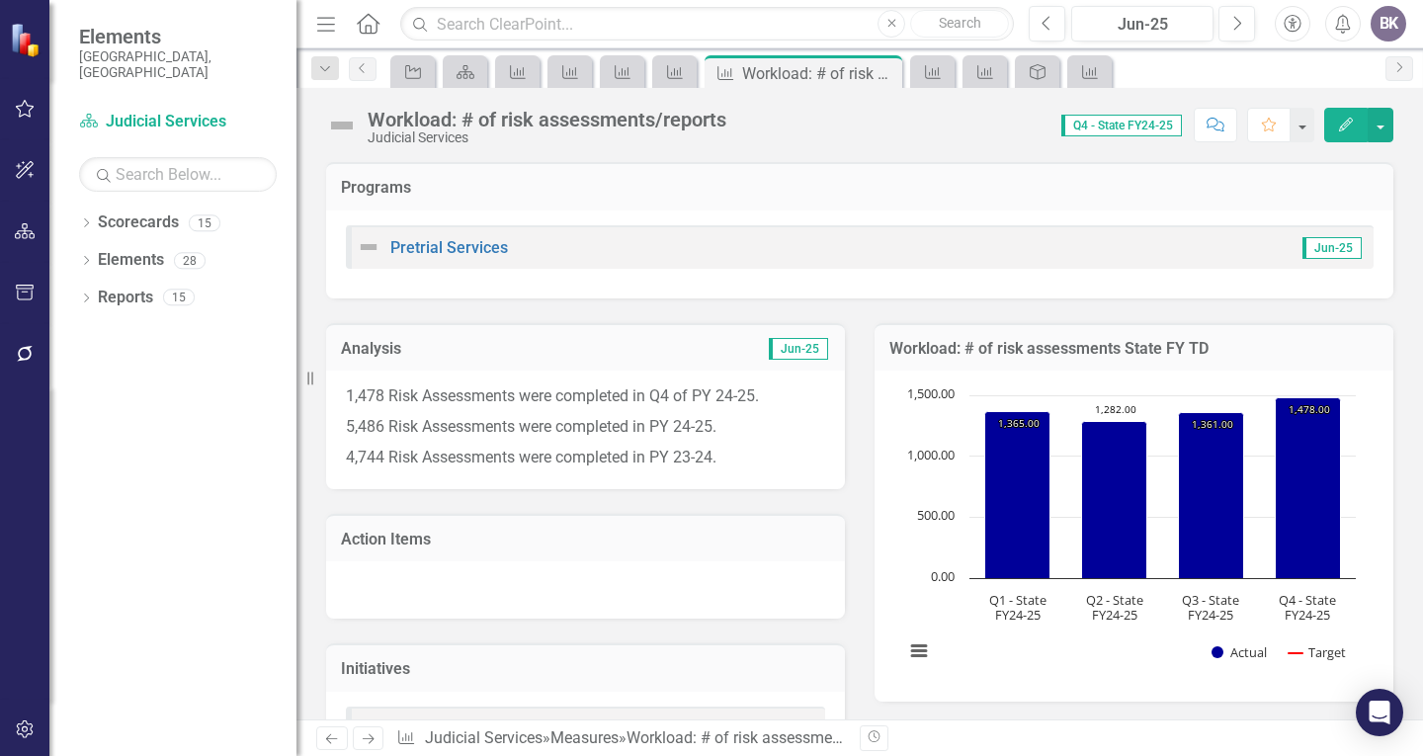
click at [376, 736] on icon "Next" at bounding box center [368, 739] width 17 height 13
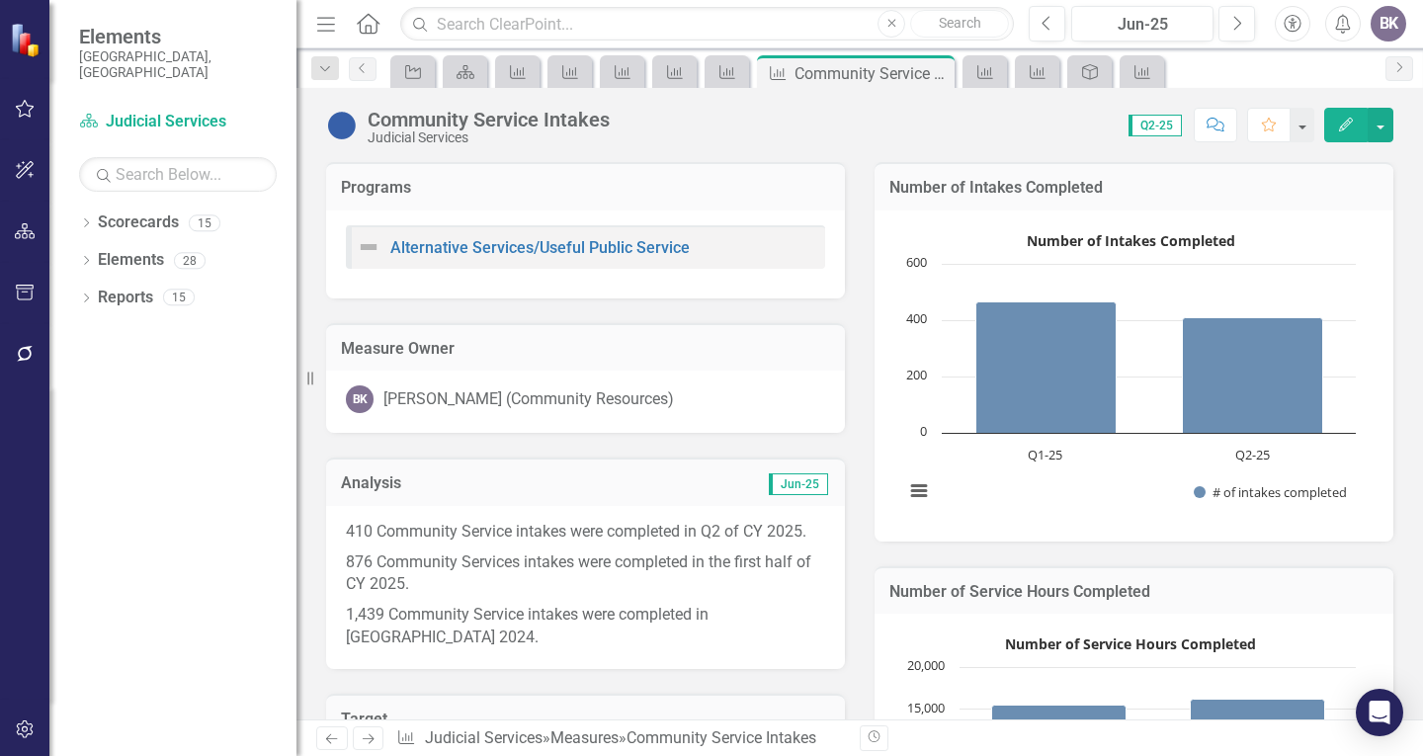
click at [370, 740] on icon "Next" at bounding box center [368, 739] width 17 height 13
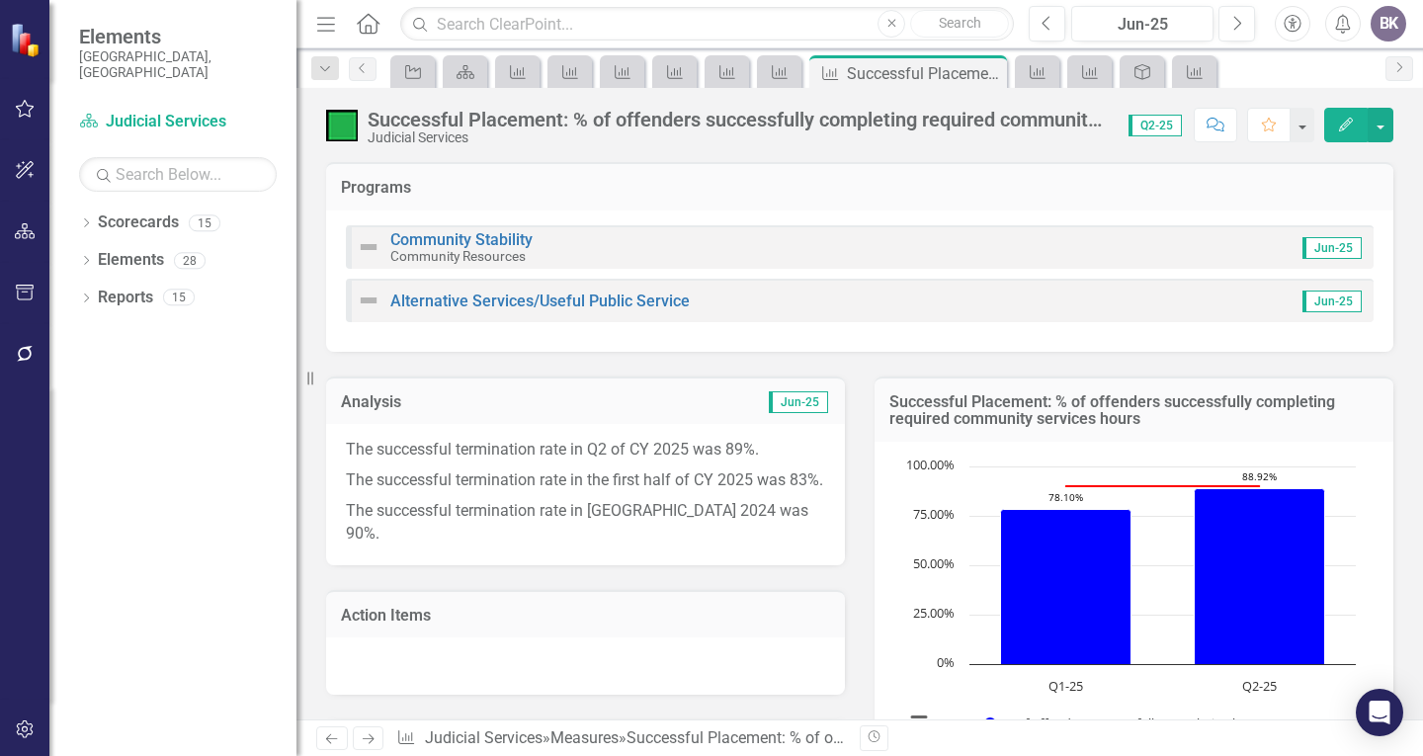
click at [370, 740] on icon "Next" at bounding box center [368, 739] width 17 height 13
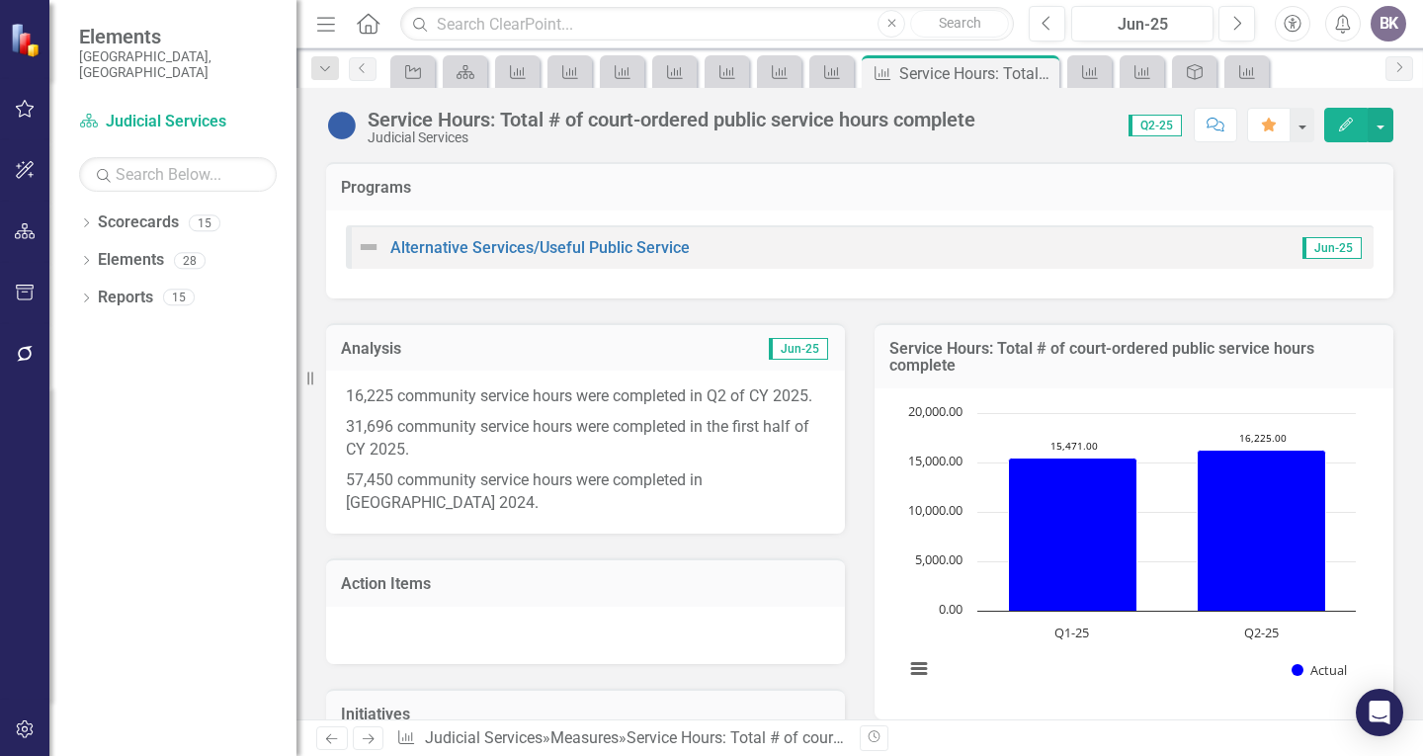
click at [368, 740] on icon "Next" at bounding box center [368, 739] width 17 height 13
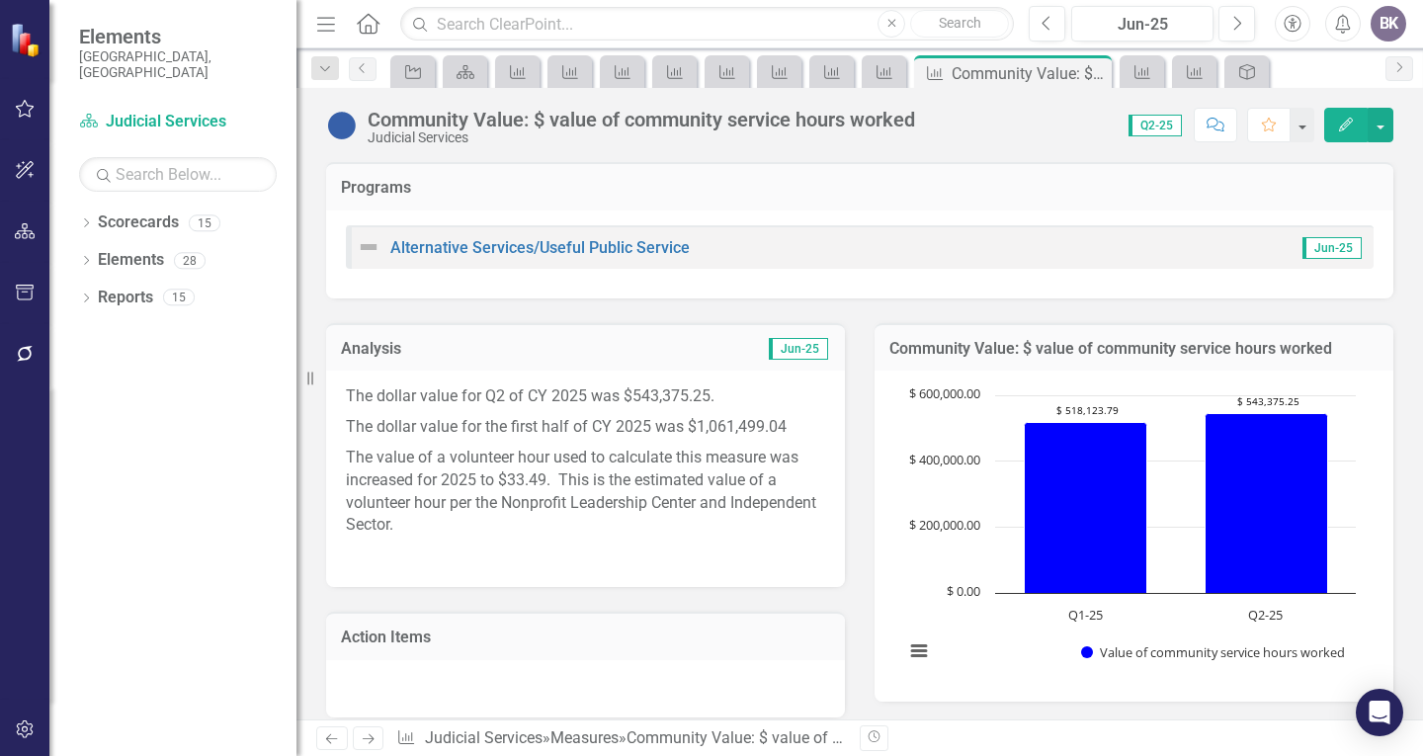
click at [374, 737] on icon "Next" at bounding box center [368, 739] width 17 height 13
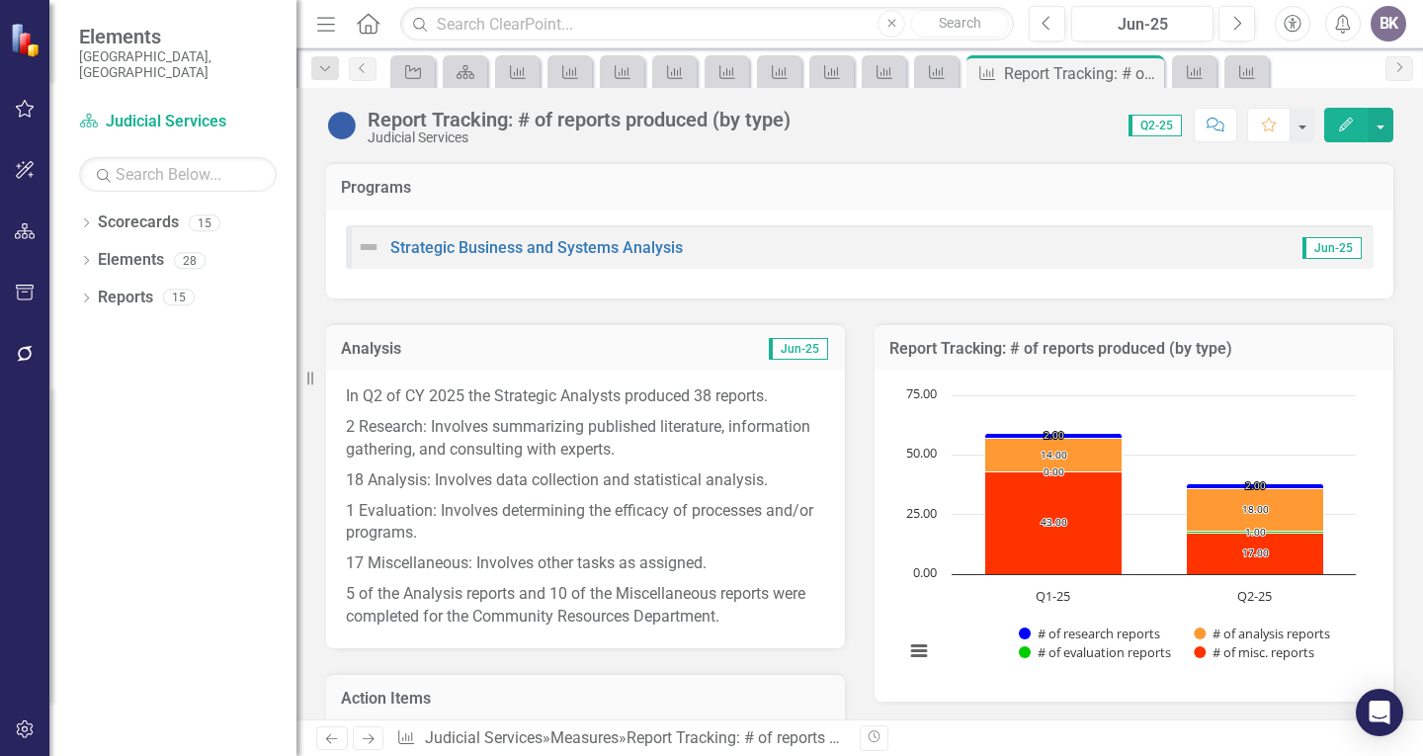
click at [371, 733] on icon "Next" at bounding box center [368, 739] width 17 height 13
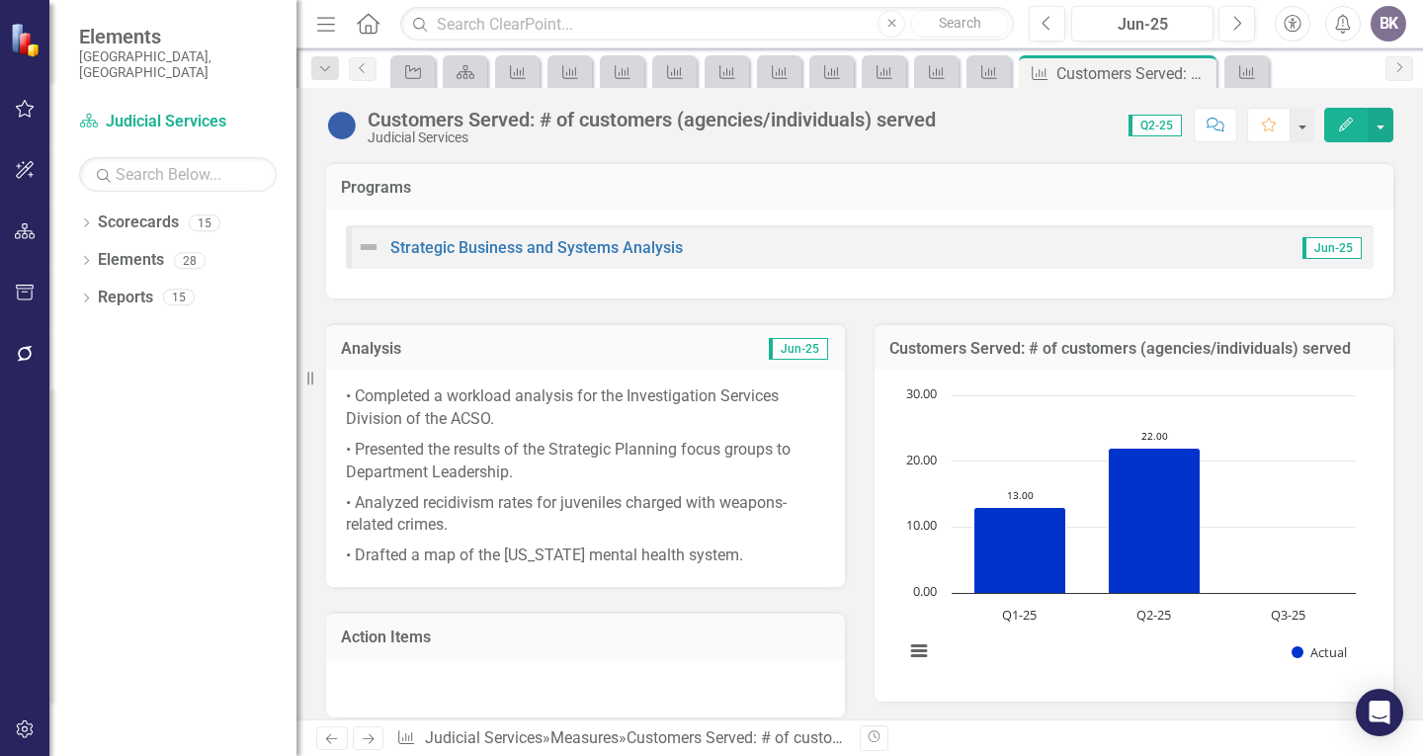
click at [372, 738] on icon "Next" at bounding box center [368, 739] width 17 height 13
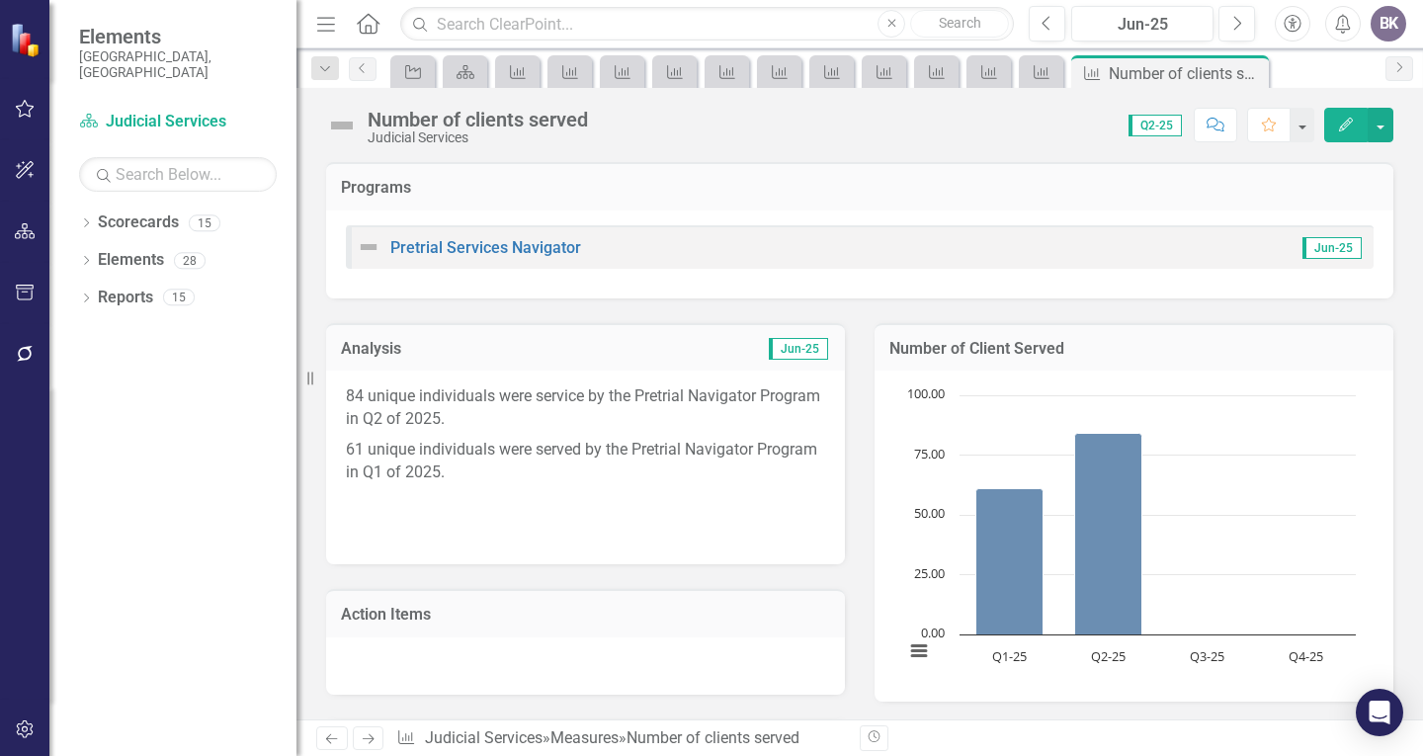
click at [368, 736] on icon "Next" at bounding box center [368, 739] width 17 height 13
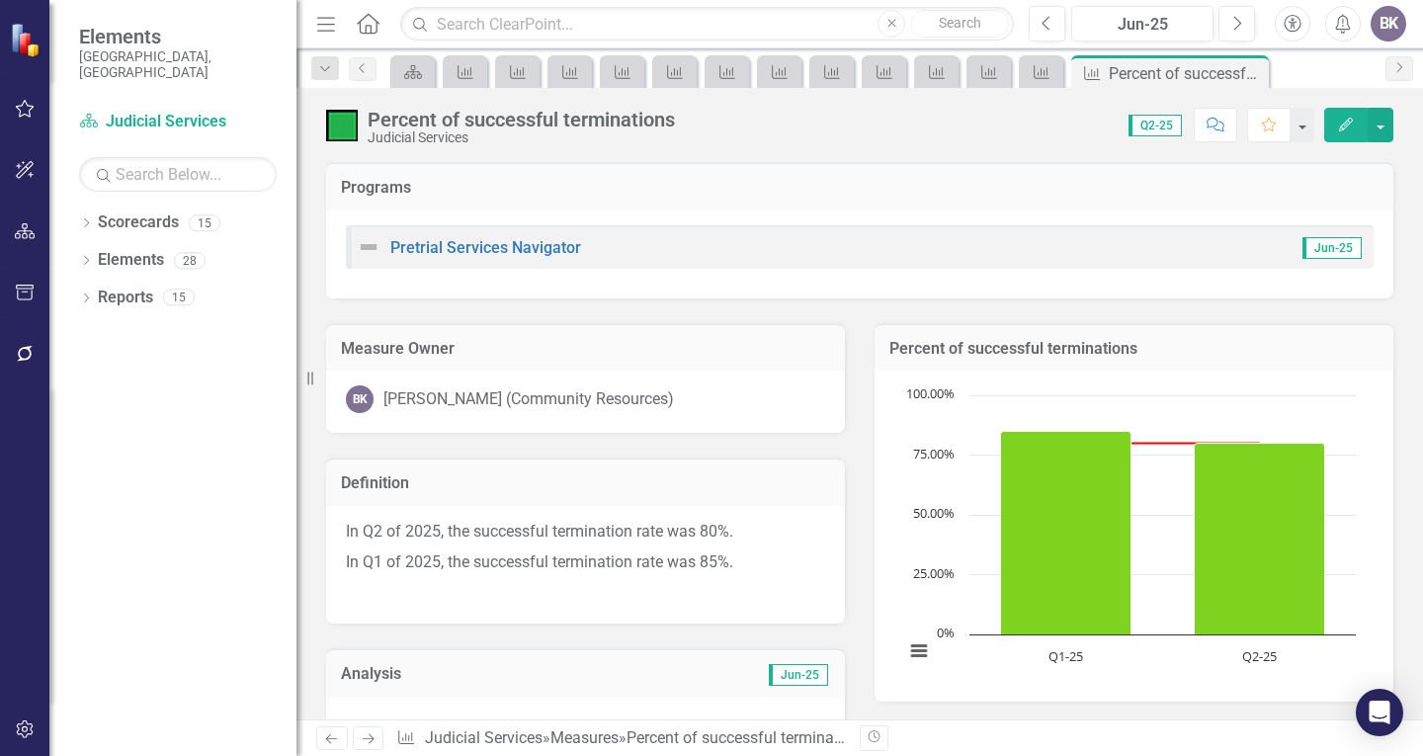
click at [373, 742] on icon "Next" at bounding box center [368, 739] width 17 height 13
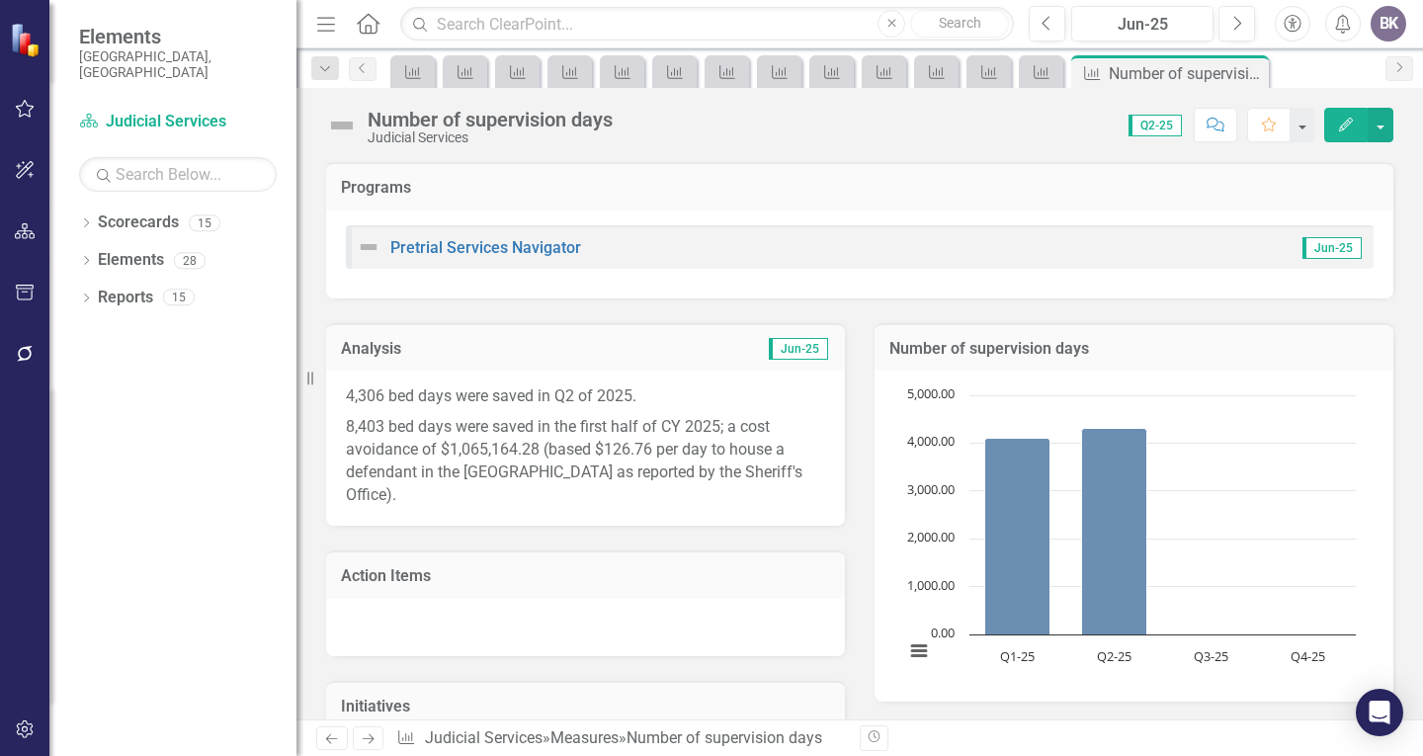
click at [370, 741] on icon "Next" at bounding box center [368, 739] width 17 height 13
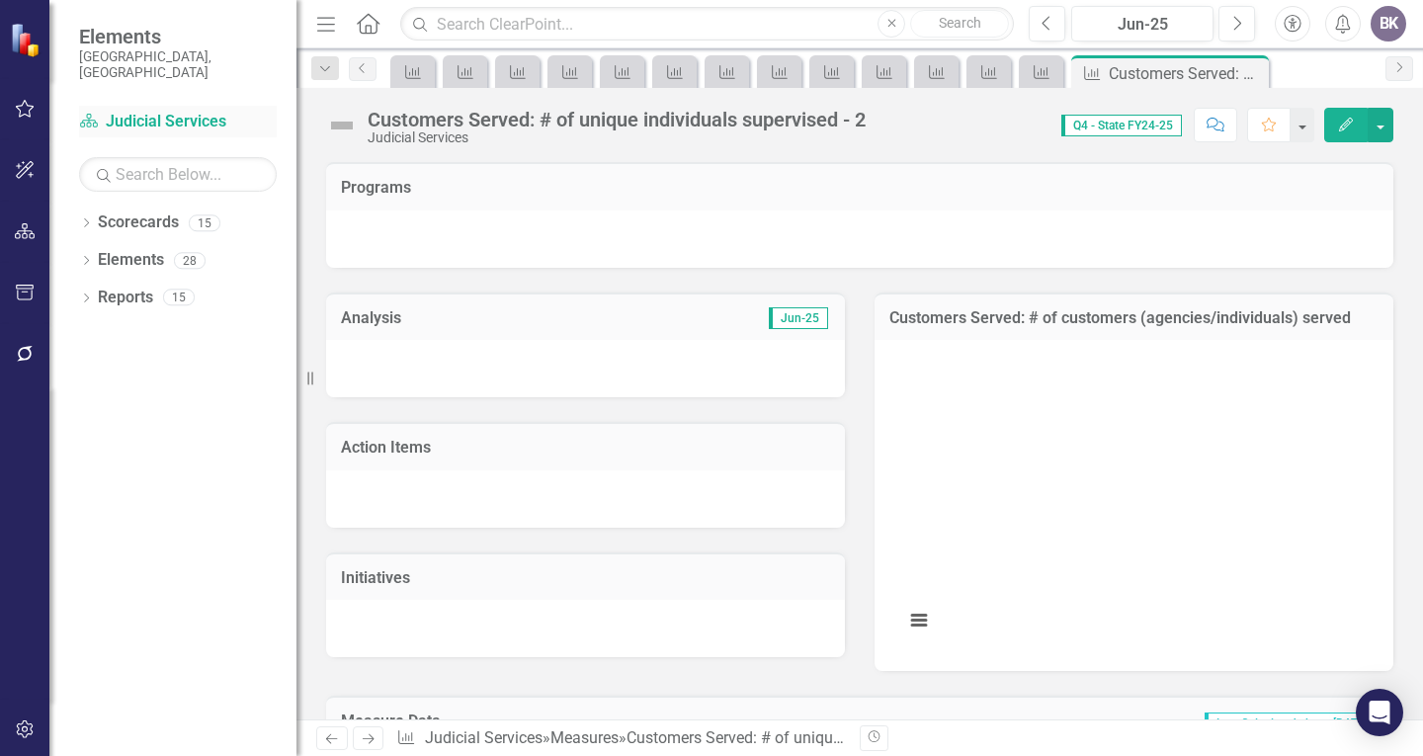
click at [125, 111] on link "Scorecard Judicial Services" at bounding box center [178, 122] width 198 height 23
